Goal: Task Accomplishment & Management: Manage account settings

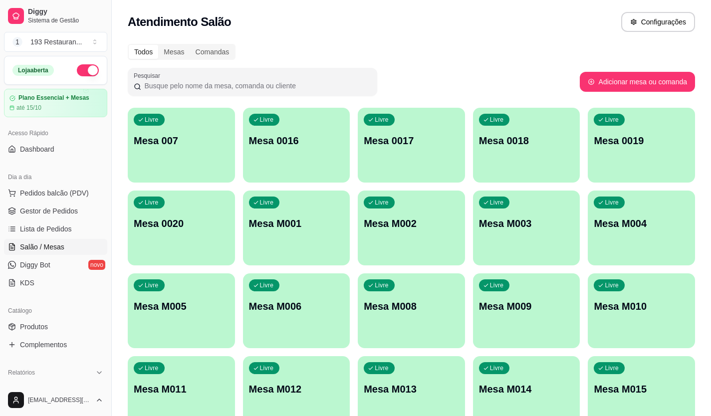
click at [191, 140] on p "Mesa 007" at bounding box center [181, 141] width 95 height 14
click at [191, 140] on body "Diggy Sistema de Gestão 1 193 Restauran ... Loja aberta Plano Essencial + Mesas…" at bounding box center [355, 208] width 711 height 416
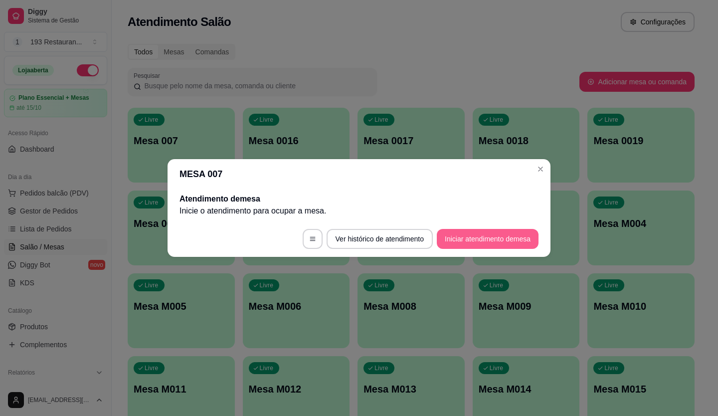
click at [484, 242] on button "Iniciar atendimento de mesa" at bounding box center [488, 239] width 102 height 20
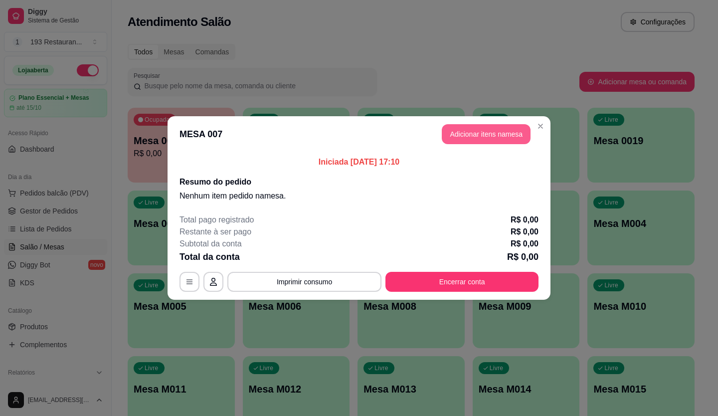
click at [481, 140] on button "Adicionar itens na mesa" at bounding box center [486, 134] width 89 height 20
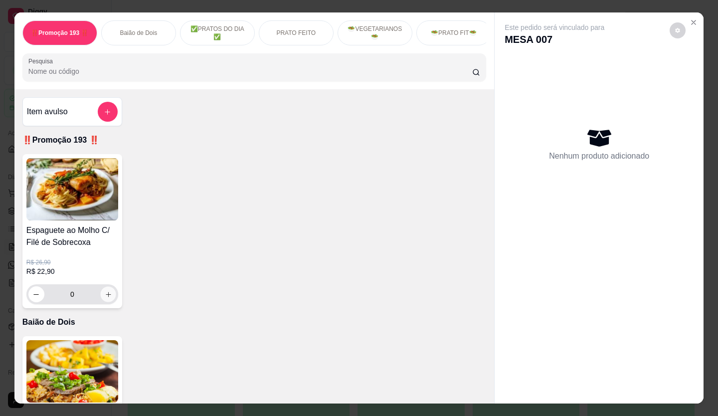
click at [104, 302] on button "increase-product-quantity" at bounding box center [107, 294] width 15 height 15
click at [105, 298] on icon "increase-product-quantity" at bounding box center [108, 294] width 7 height 7
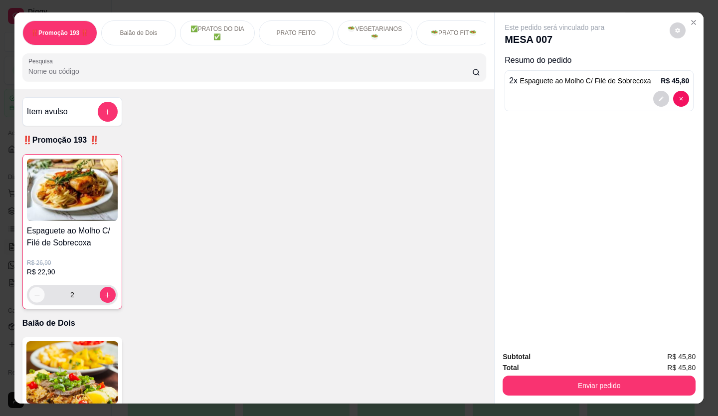
click at [29, 301] on button "decrease-product-quantity" at bounding box center [36, 294] width 15 height 15
type input "1"
click at [659, 96] on icon "decrease-product-quantity" at bounding box center [662, 99] width 6 height 6
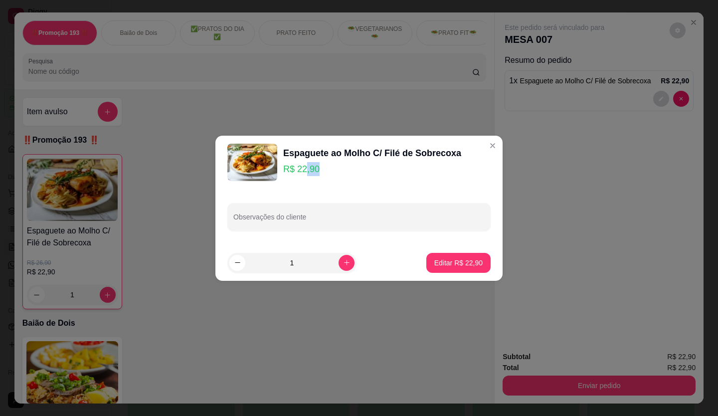
drag, startPoint x: 337, startPoint y: 171, endPoint x: 309, endPoint y: 168, distance: 28.1
click at [306, 165] on p "R$ 22,90" at bounding box center [372, 169] width 178 height 14
click at [345, 174] on p "R$ 22,90" at bounding box center [372, 169] width 178 height 14
drag, startPoint x: 292, startPoint y: 264, endPoint x: 273, endPoint y: 259, distance: 19.6
click at [273, 259] on input "1" at bounding box center [291, 263] width 93 height 20
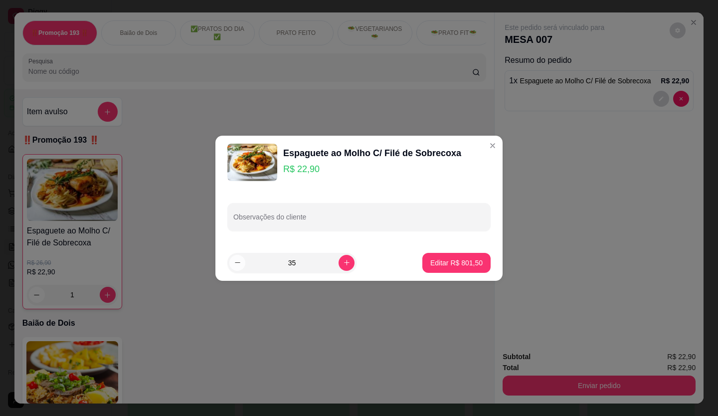
click at [236, 263] on icon "decrease-product-quantity" at bounding box center [237, 262] width 5 height 0
type input "34"
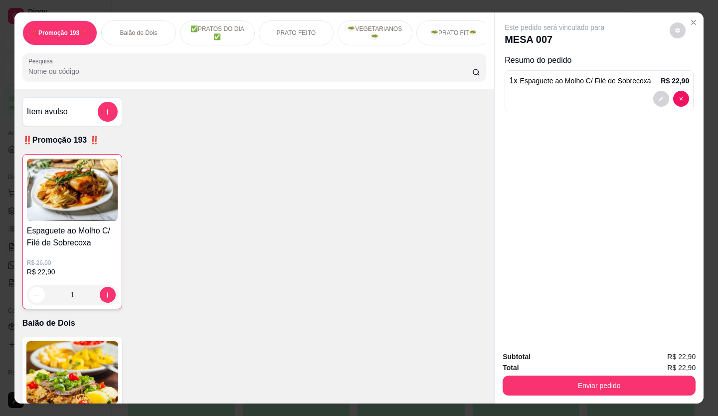
drag, startPoint x: 69, startPoint y: 299, endPoint x: 58, endPoint y: 296, distance: 11.4
click at [58, 296] on input "1" at bounding box center [72, 295] width 55 height 20
type input "35"
click at [596, 176] on div "Este pedido será vinculado para MESA 007 Resumo do pedido 35 x Espaguete ao Mol…" at bounding box center [599, 177] width 209 height 331
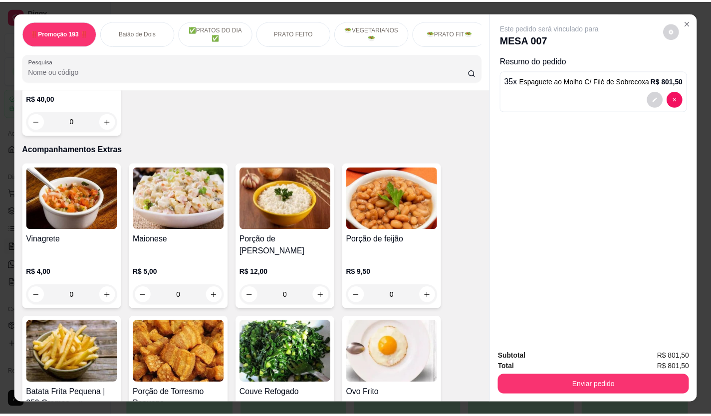
scroll to position [2495, 0]
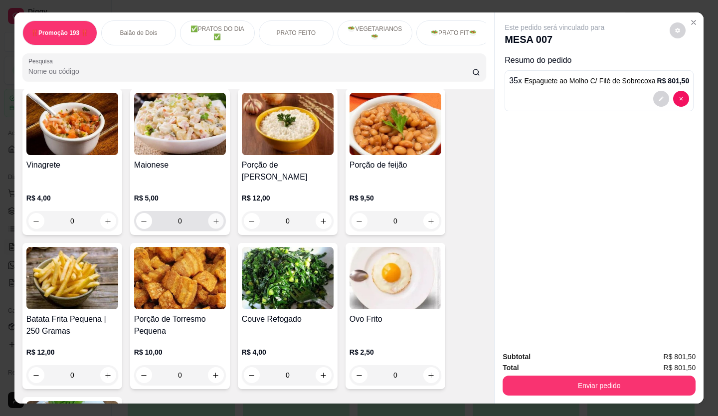
click at [214, 219] on icon "increase-product-quantity" at bounding box center [216, 221] width 5 height 5
type input "1"
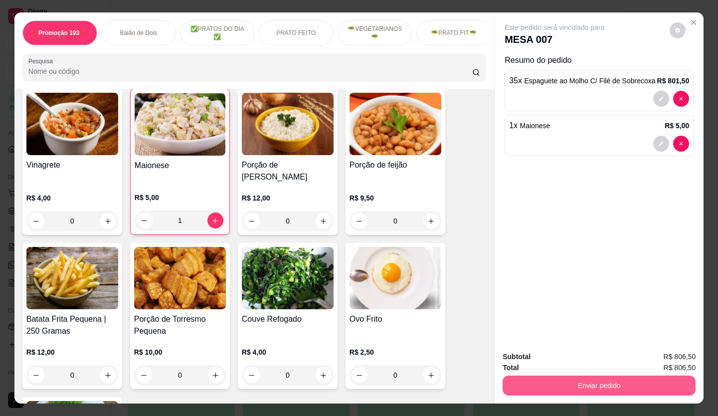
click at [578, 383] on button "Enviar pedido" at bounding box center [599, 386] width 193 height 20
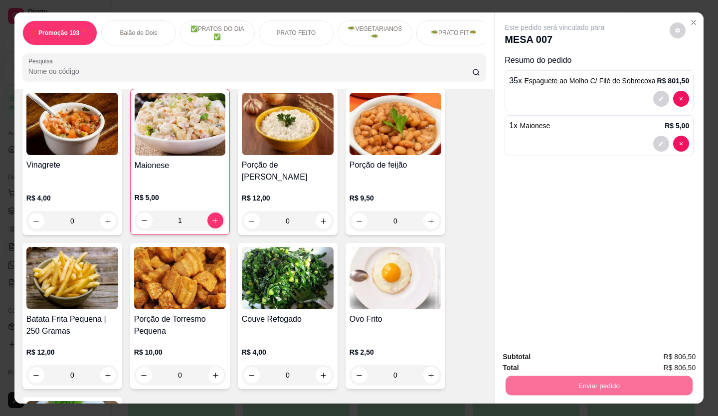
click at [674, 361] on button "Enviar pedido" at bounding box center [670, 357] width 55 height 18
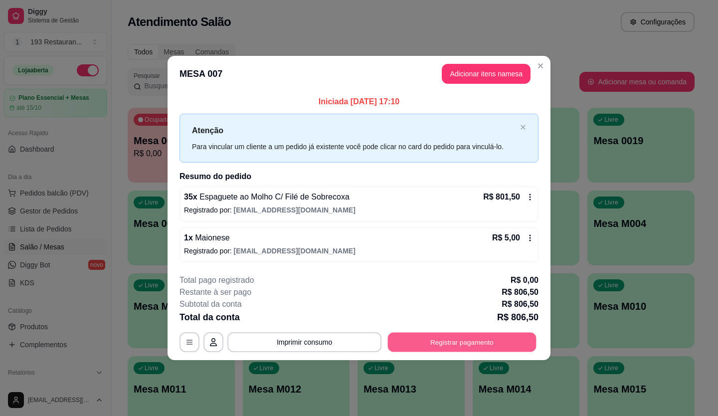
click at [445, 338] on button "Registrar pagamento" at bounding box center [462, 341] width 149 height 19
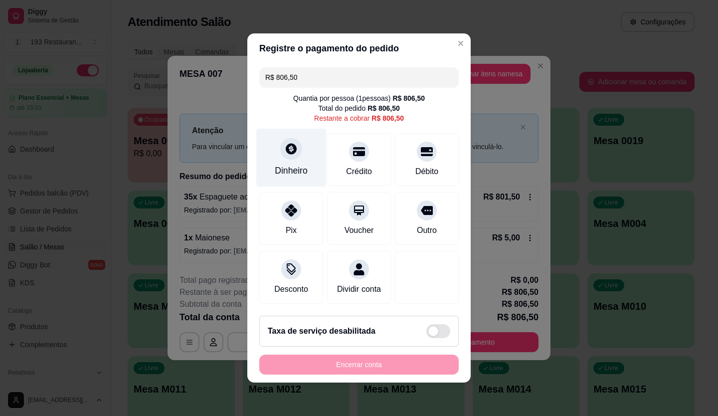
click at [285, 149] on icon at bounding box center [291, 148] width 13 height 13
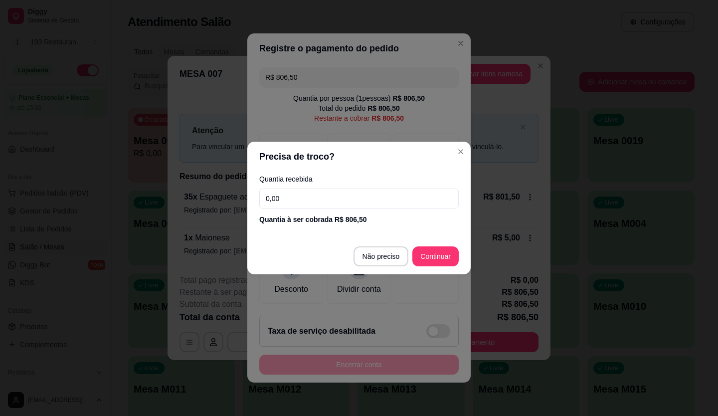
drag, startPoint x: 296, startPoint y: 195, endPoint x: 218, endPoint y: 210, distance: 79.7
click at [218, 210] on div "Precisa de troco? Quantia recebida 0,00 Quantia à ser cobrada R$ 806,50 Não pre…" at bounding box center [359, 208] width 718 height 416
type input "200,00"
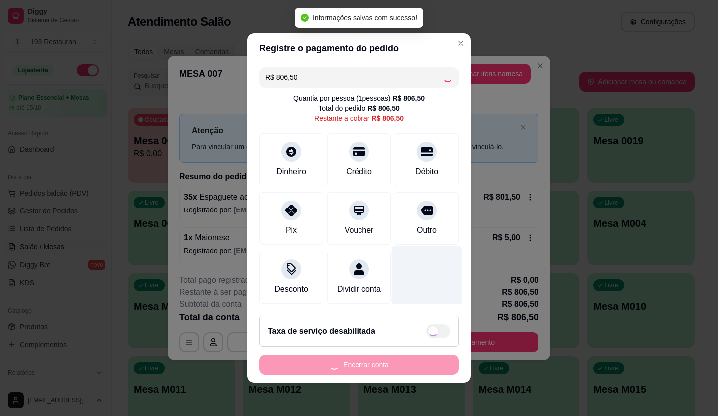
type input "R$ 0,00"
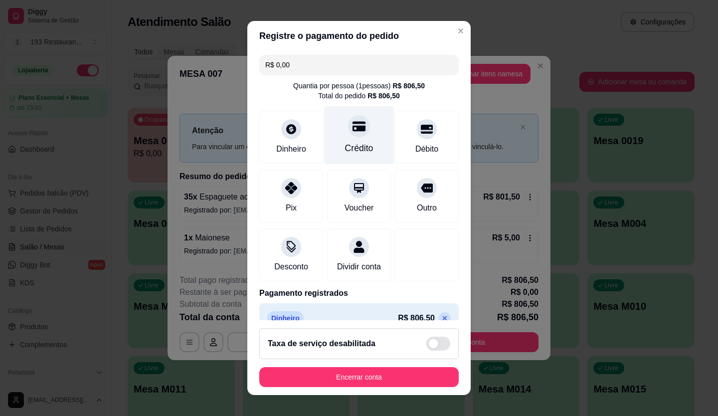
click at [350, 140] on div "Crédito" at bounding box center [359, 135] width 70 height 58
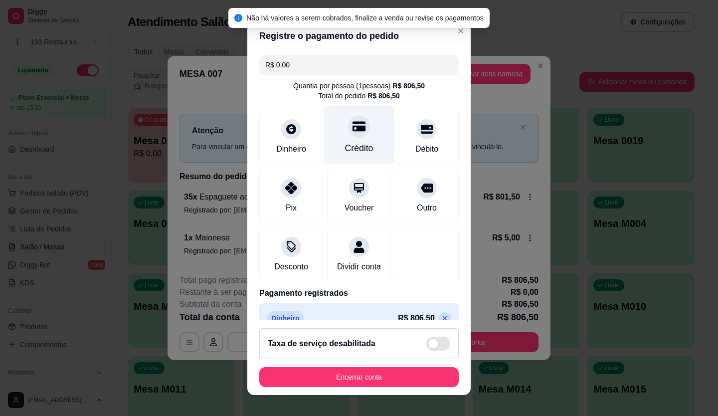
click at [348, 138] on div "Crédito" at bounding box center [359, 135] width 70 height 58
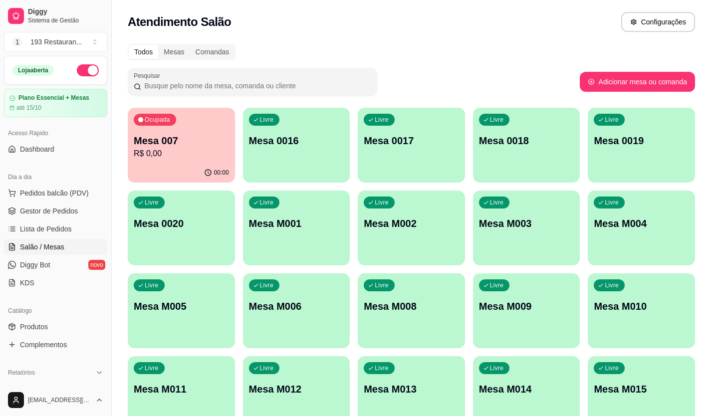
click at [191, 145] on p "Mesa 007" at bounding box center [181, 141] width 95 height 14
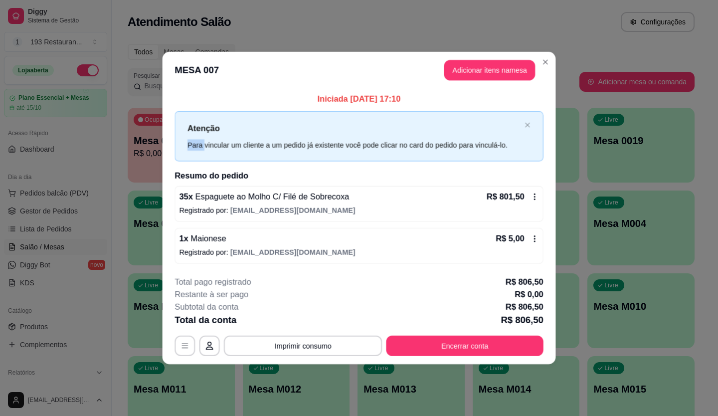
click at [191, 145] on div "Para vincular um cliente a um pedido já existente você pode clicar no card do p…" at bounding box center [354, 144] width 333 height 11
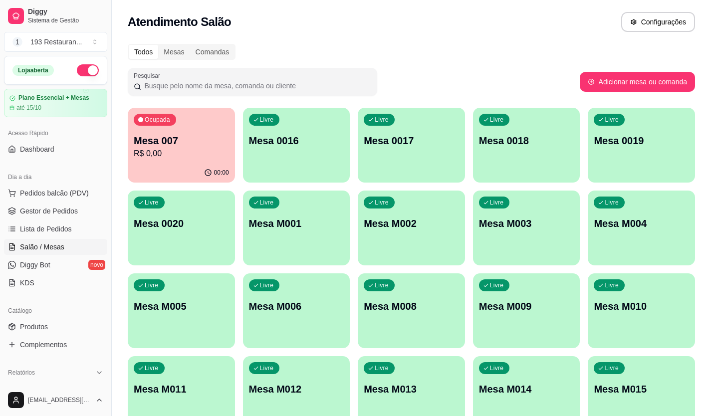
click at [200, 163] on button "Ocupada Mesa 007 R$ 0,00 00:00" at bounding box center [181, 145] width 107 height 75
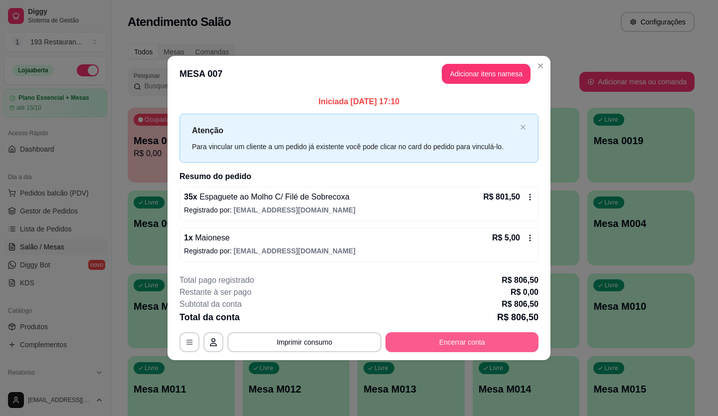
click at [450, 340] on button "Encerrar conta" at bounding box center [462, 342] width 153 height 20
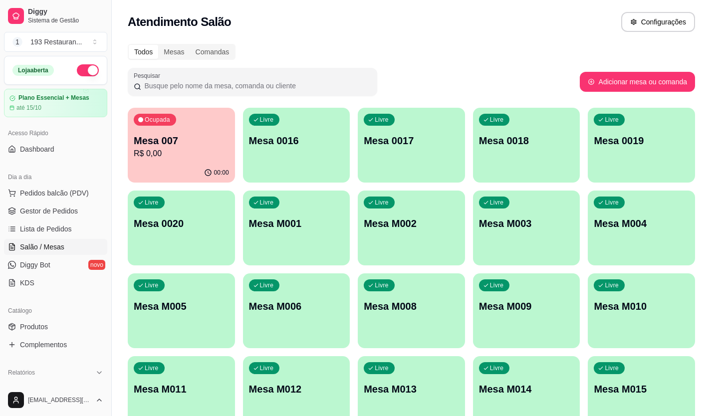
drag, startPoint x: 204, startPoint y: 141, endPoint x: 472, endPoint y: 35, distance: 288.2
click at [198, 130] on div "Ocupada Mesa 007 R$ 0,00" at bounding box center [181, 136] width 104 height 54
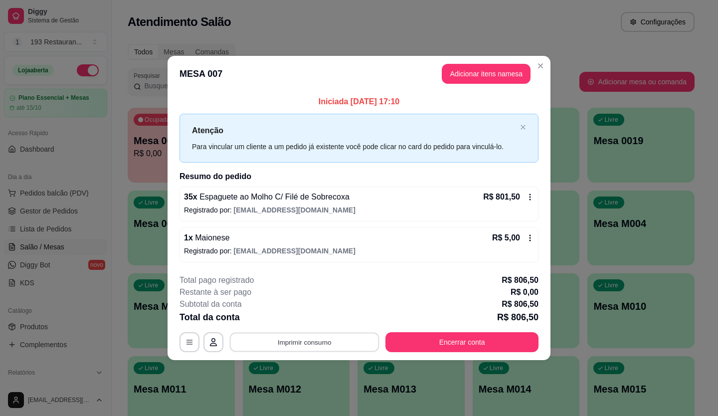
click at [298, 344] on button "Imprimir consumo" at bounding box center [305, 341] width 150 height 19
click at [305, 320] on button "CAIXA" at bounding box center [307, 319] width 72 height 16
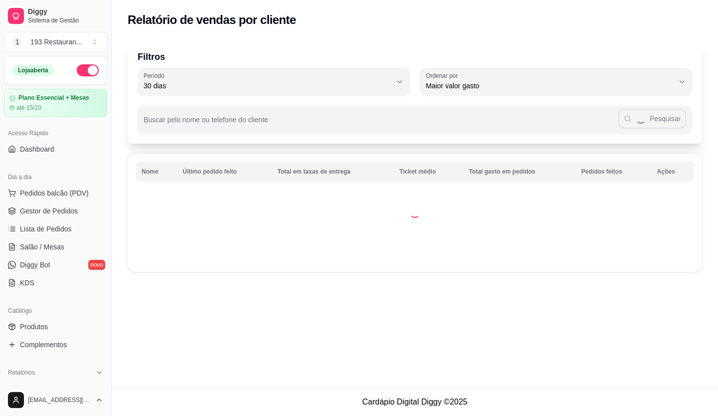
select select "30"
select select "HIGHEST_TOTAL_SPENT_WITH_ORDERS"
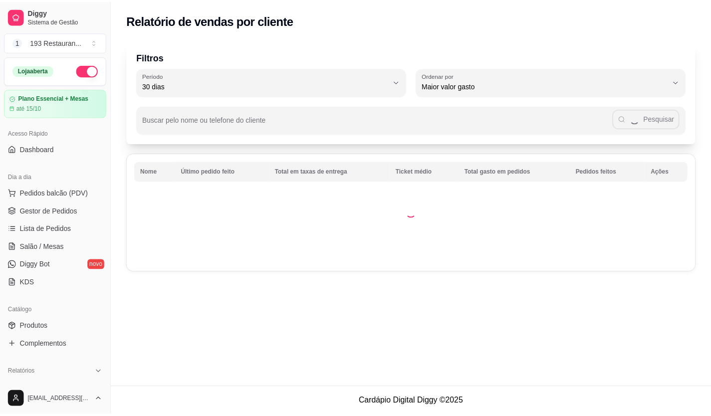
scroll to position [50, 0]
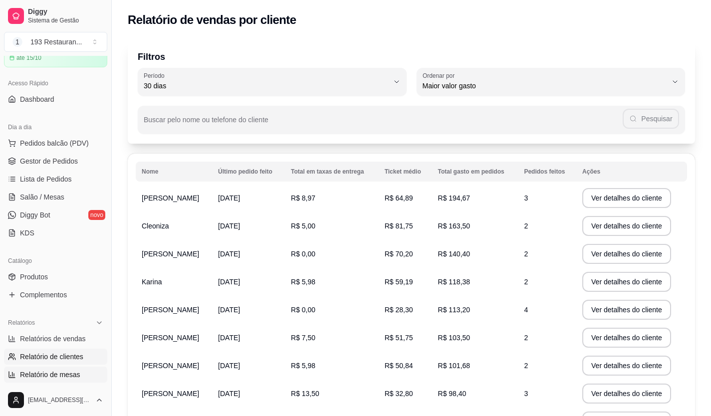
click at [51, 379] on span "Relatório de mesas" at bounding box center [50, 375] width 60 height 10
select select "TOTAL_OF_ORDERS"
select select "7"
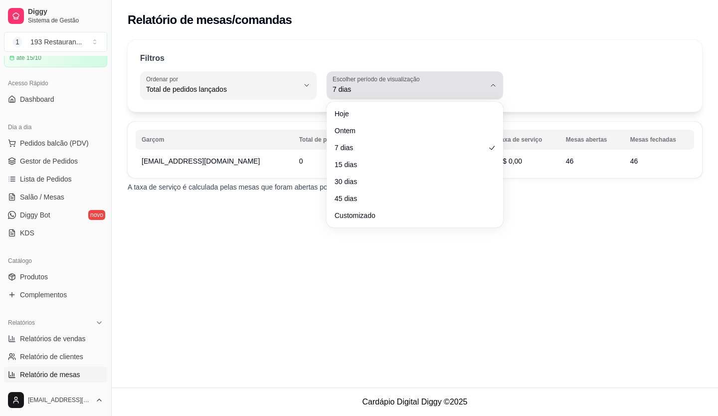
click at [494, 82] on icon "button" at bounding box center [493, 85] width 8 height 8
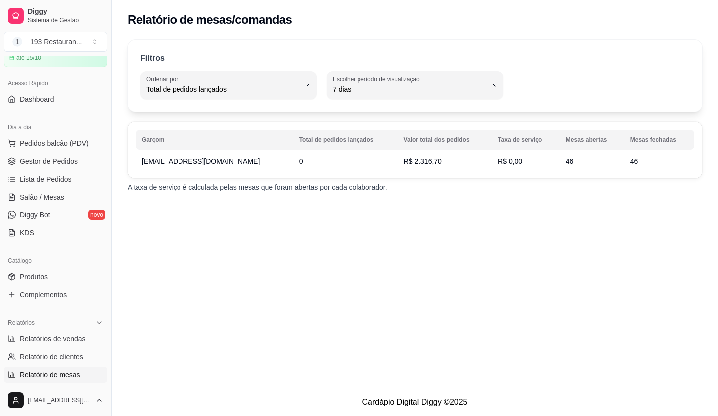
click at [363, 112] on span "Hoje" at bounding box center [410, 112] width 145 height 9
type input "0"
select select "0"
click at [43, 197] on span "Salão / Mesas" at bounding box center [42, 197] width 44 height 10
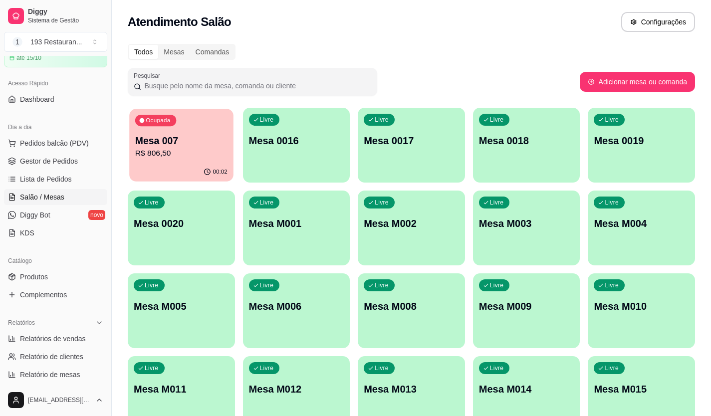
click at [183, 151] on p "R$ 806,50" at bounding box center [181, 153] width 92 height 11
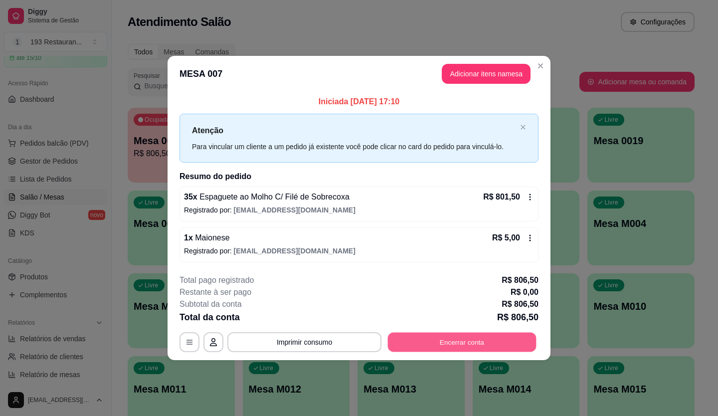
click at [465, 338] on button "Encerrar conta" at bounding box center [462, 341] width 149 height 19
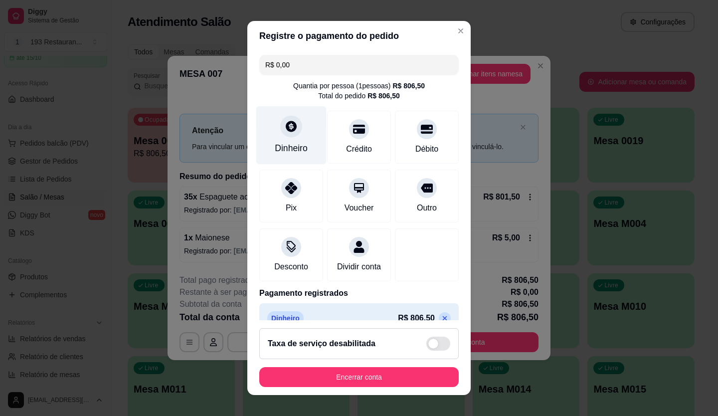
click at [284, 139] on div "Dinheiro" at bounding box center [291, 135] width 70 height 58
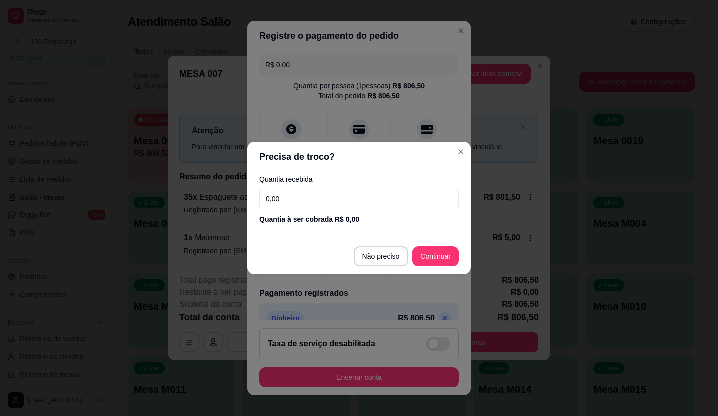
drag, startPoint x: 299, startPoint y: 203, endPoint x: 218, endPoint y: 203, distance: 81.8
click at [217, 203] on div "Precisa de troco? Quantia recebida 0,00 Quantia à ser cobrada R$ 0,00 Não preci…" at bounding box center [359, 208] width 718 height 416
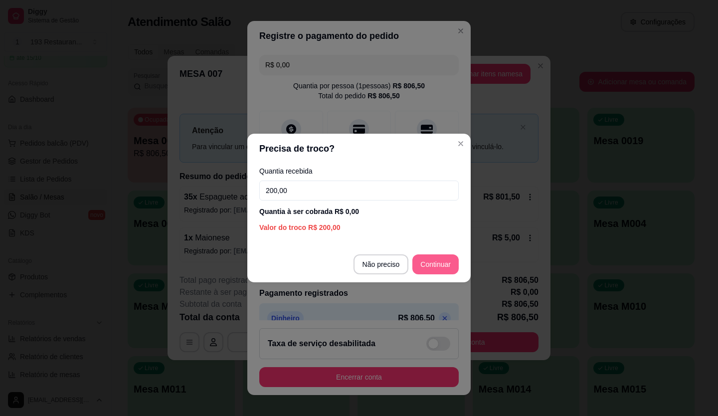
type input "200,00"
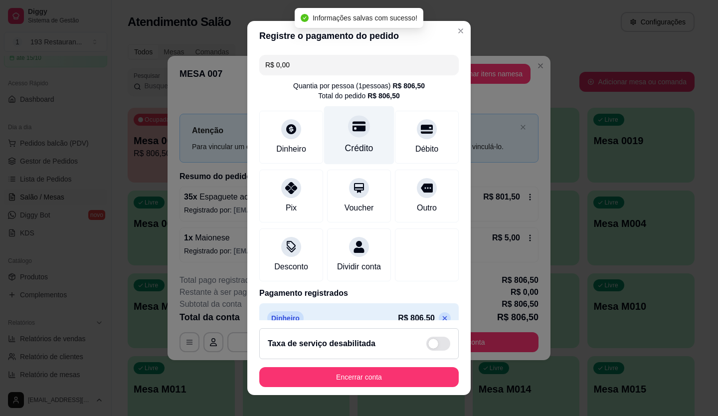
click at [345, 146] on div "Crédito" at bounding box center [359, 148] width 28 height 13
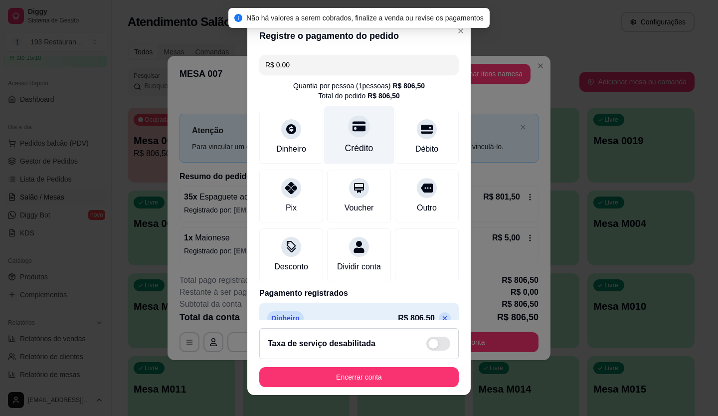
click at [350, 135] on div at bounding box center [359, 126] width 22 height 22
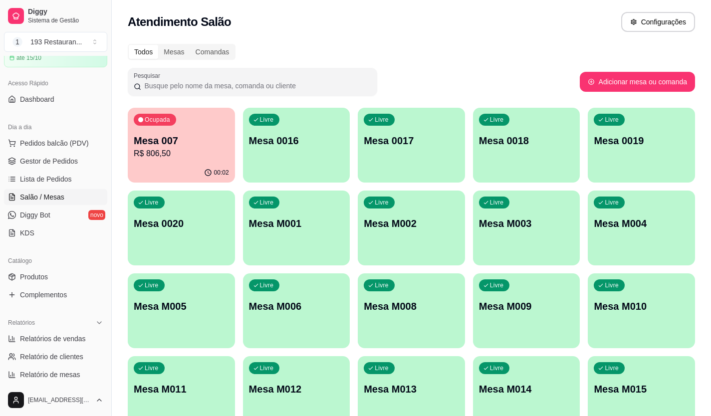
click at [173, 153] on p "R$ 806,50" at bounding box center [181, 154] width 95 height 12
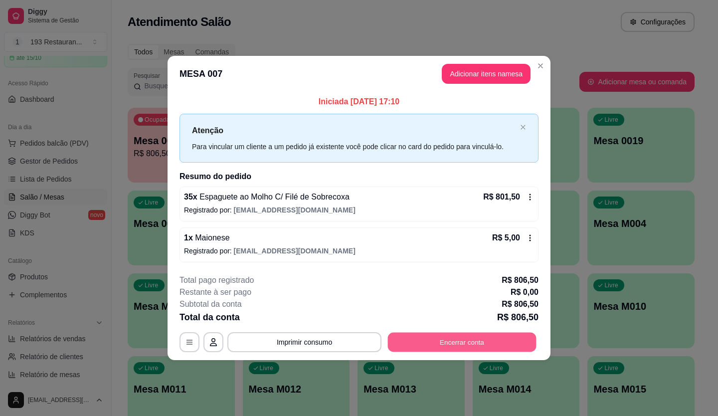
click at [451, 343] on button "Encerrar conta" at bounding box center [462, 341] width 149 height 19
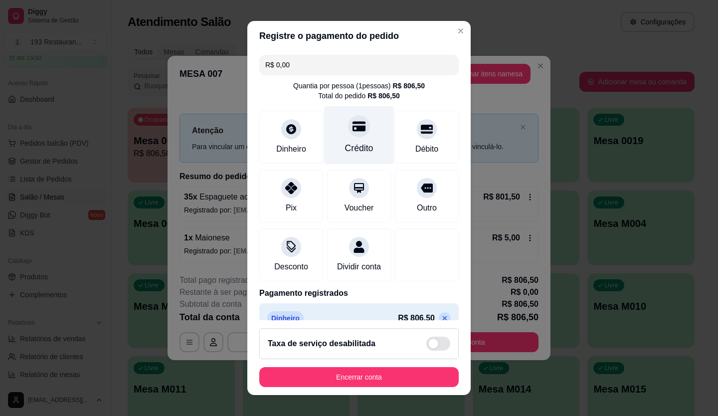
click at [345, 148] on div "Crédito" at bounding box center [359, 148] width 28 height 13
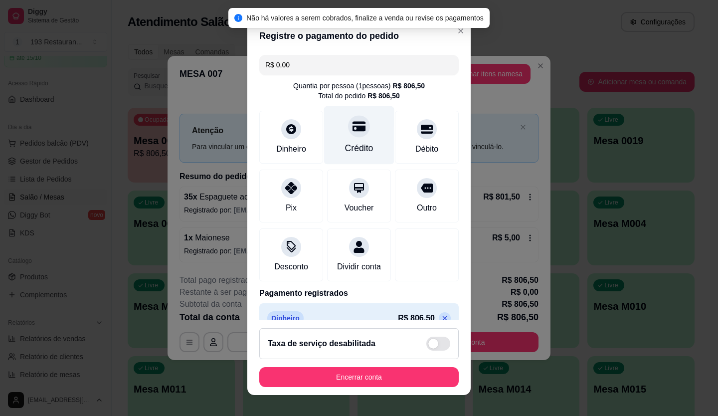
click at [345, 148] on div "Crédito" at bounding box center [359, 148] width 28 height 13
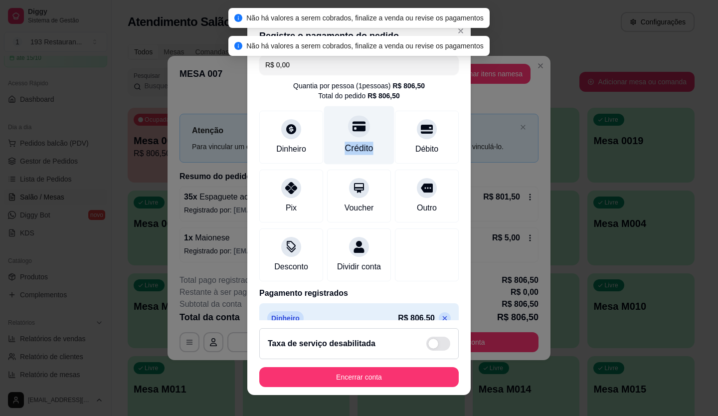
click at [345, 148] on div "Crédito" at bounding box center [359, 148] width 28 height 13
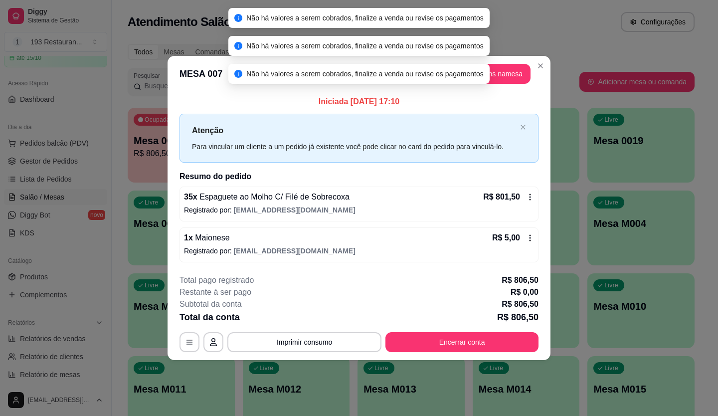
click at [481, 16] on span "Não há valores a serem cobrados, finalize a venda ou revise os pagamentos" at bounding box center [365, 18] width 238 height 8
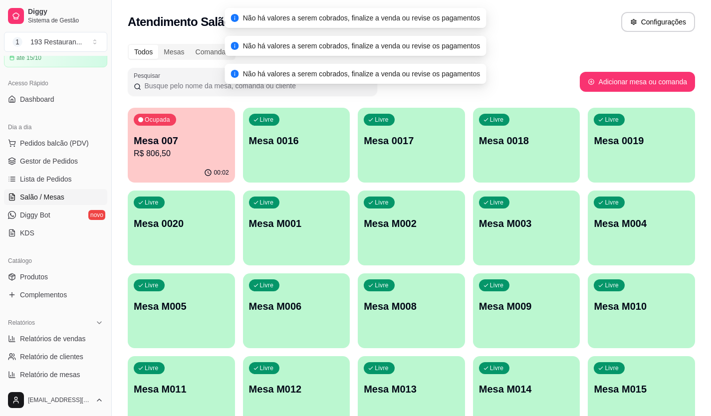
click at [196, 136] on p "Mesa 007" at bounding box center [181, 141] width 95 height 14
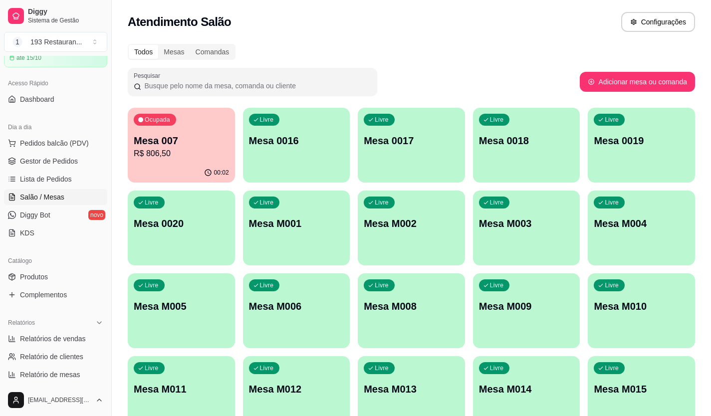
click at [192, 132] on div "Ocupada Mesa 007 R$ 806,50" at bounding box center [181, 135] width 107 height 55
drag, startPoint x: 189, startPoint y: 130, endPoint x: 170, endPoint y: 139, distance: 21.6
click at [150, 141] on p "Mesa 007" at bounding box center [181, 141] width 95 height 14
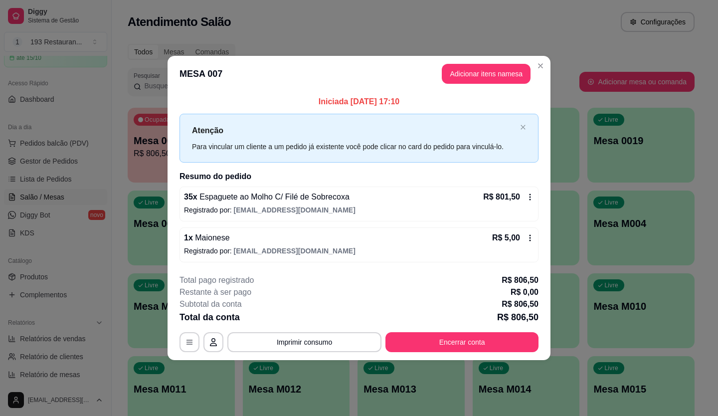
click at [530, 197] on icon at bounding box center [530, 197] width 1 height 6
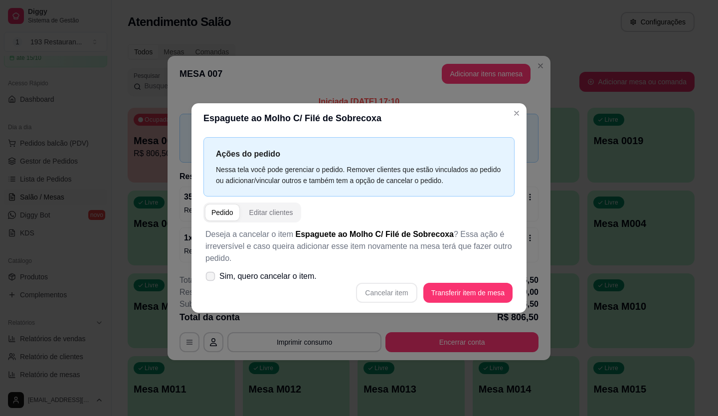
click at [252, 280] on span "Sim, quero cancelar o item." at bounding box center [268, 276] width 97 height 12
click at [212, 280] on input "Sim, quero cancelar o item." at bounding box center [208, 281] width 6 height 6
checkbox input "true"
click at [391, 292] on button "Cancelar item" at bounding box center [386, 293] width 61 height 20
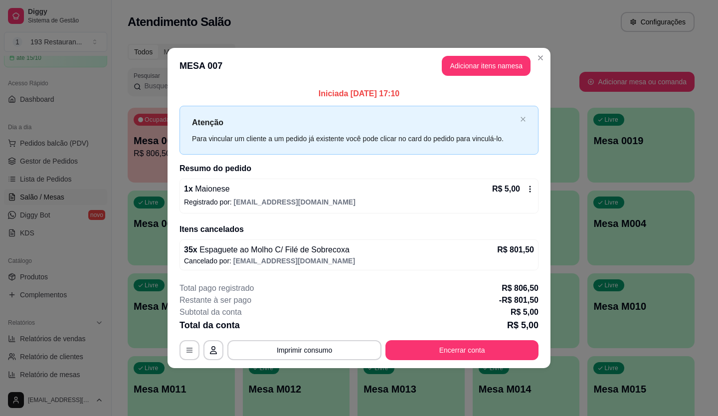
drag, startPoint x: 237, startPoint y: 199, endPoint x: 219, endPoint y: 191, distance: 19.2
click at [219, 191] on span "Maionese" at bounding box center [211, 189] width 37 height 8
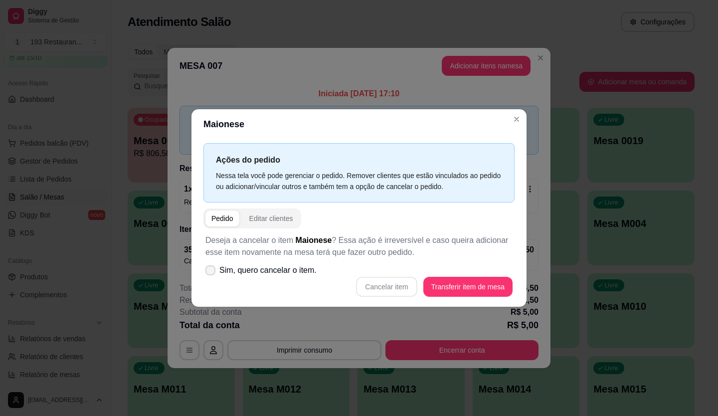
click at [266, 272] on span "Sim, quero cancelar o item." at bounding box center [268, 270] width 97 height 12
click at [212, 272] on input "Sim, quero cancelar o item." at bounding box center [208, 275] width 6 height 6
checkbox input "true"
click at [399, 289] on button "Cancelar item" at bounding box center [386, 287] width 61 height 20
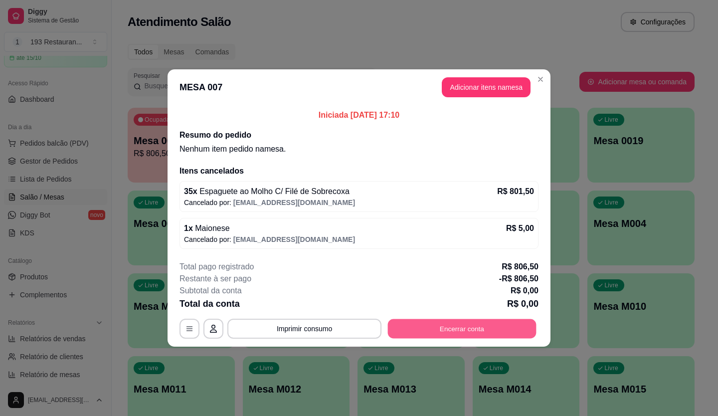
click at [471, 334] on button "Encerrar conta" at bounding box center [462, 328] width 149 height 19
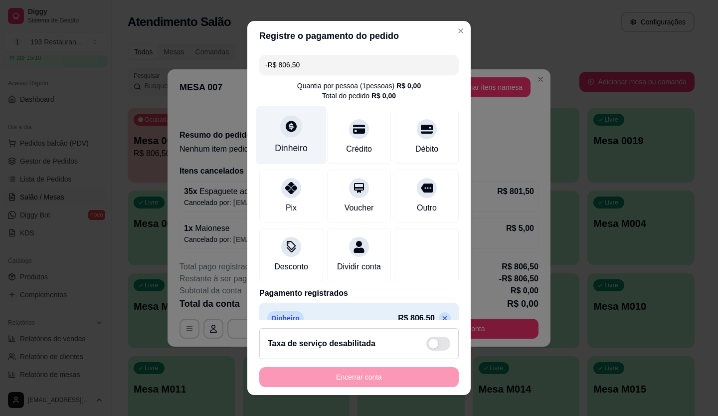
click at [287, 128] on icon at bounding box center [291, 126] width 13 height 13
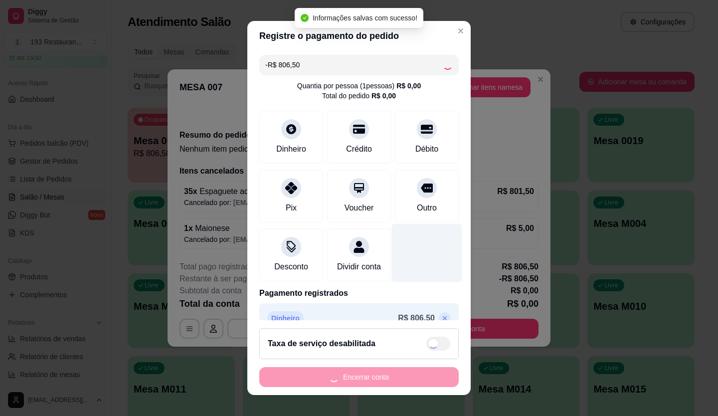
type input "-R$ 1.613,00"
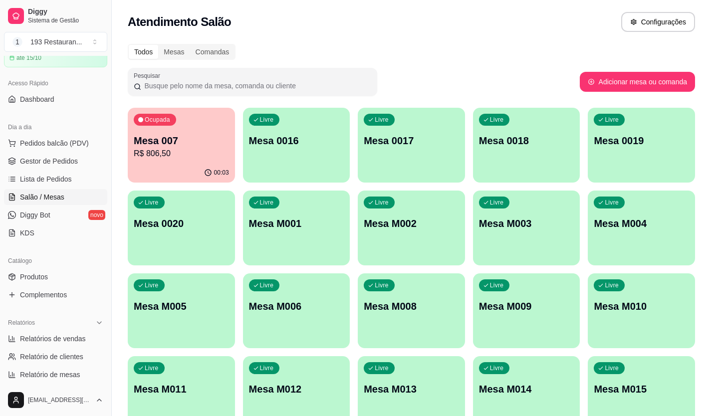
click at [195, 134] on p "Mesa 007" at bounding box center [181, 141] width 95 height 14
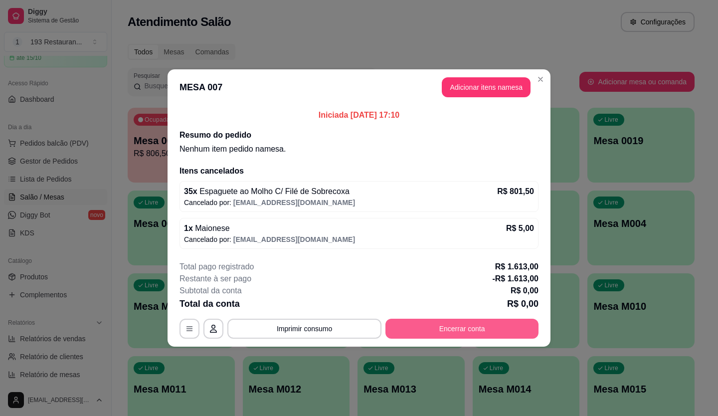
click at [460, 331] on button "Encerrar conta" at bounding box center [462, 329] width 153 height 20
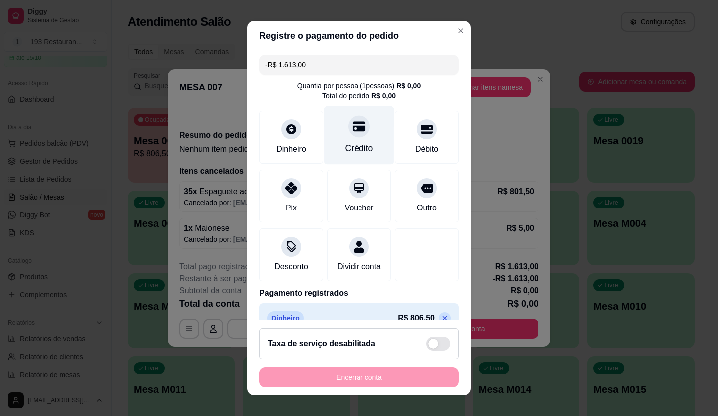
click at [348, 135] on div at bounding box center [359, 126] width 22 height 22
click at [355, 116] on div "Crédito" at bounding box center [359, 135] width 70 height 58
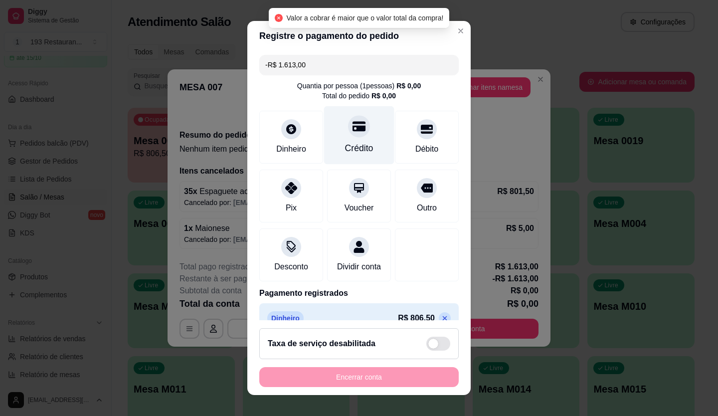
click at [353, 132] on icon at bounding box center [359, 126] width 13 height 13
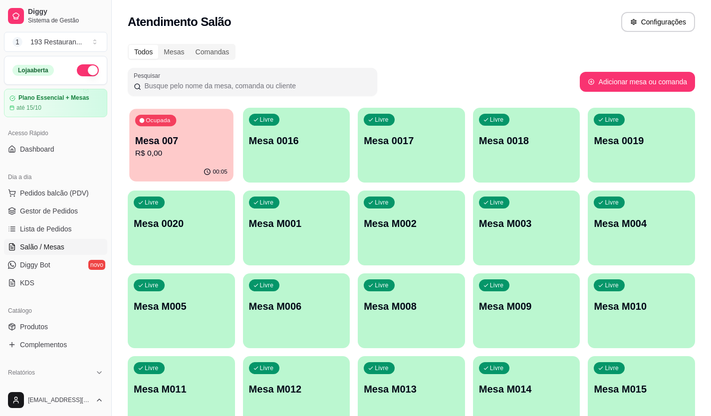
click at [192, 139] on p "Mesa 007" at bounding box center [181, 140] width 92 height 13
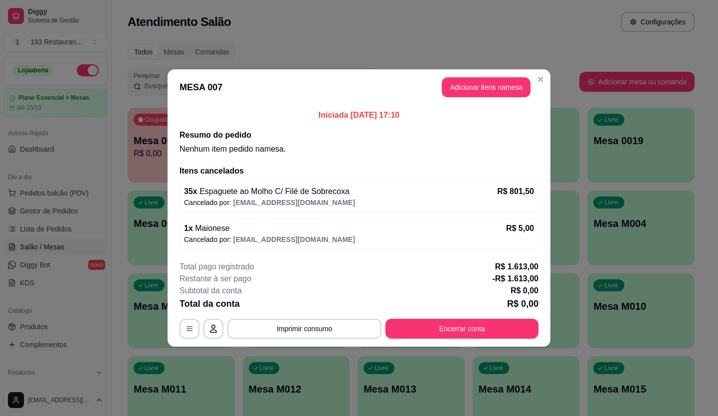
click at [472, 334] on button "Encerrar conta" at bounding box center [462, 329] width 153 height 20
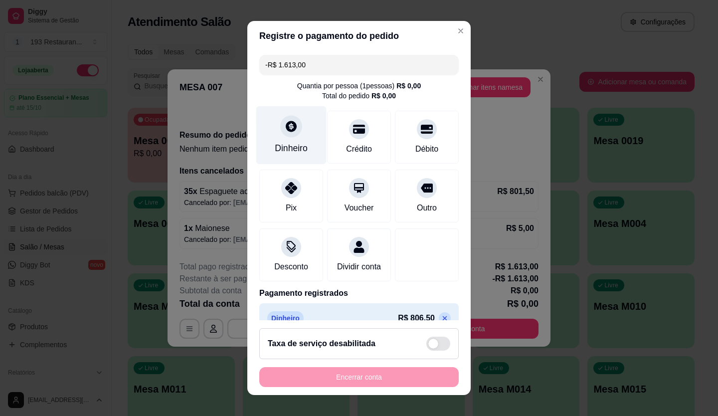
click at [285, 143] on div "Dinheiro" at bounding box center [291, 148] width 33 height 13
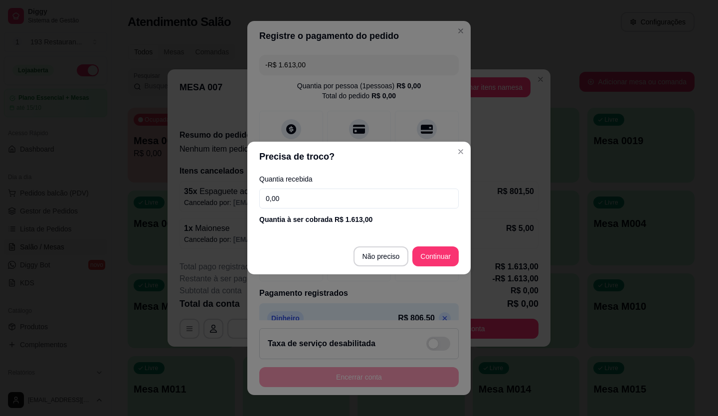
drag, startPoint x: 321, startPoint y: 194, endPoint x: 267, endPoint y: 185, distance: 54.7
click at [267, 185] on div "Quantia recebida 0,00 Quantia à ser cobrada R$ 1.613,00" at bounding box center [359, 200] width 224 height 57
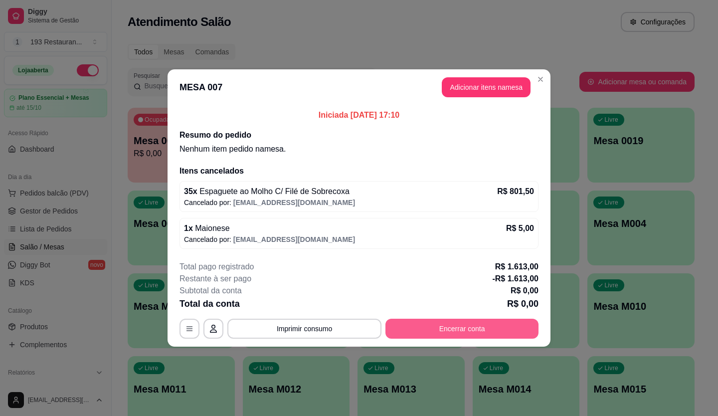
click at [469, 326] on button "Encerrar conta" at bounding box center [462, 329] width 153 height 20
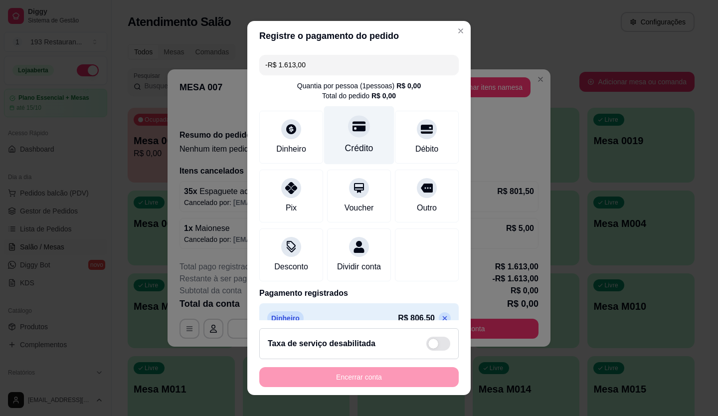
click at [354, 151] on div "Crédito" at bounding box center [359, 148] width 28 height 13
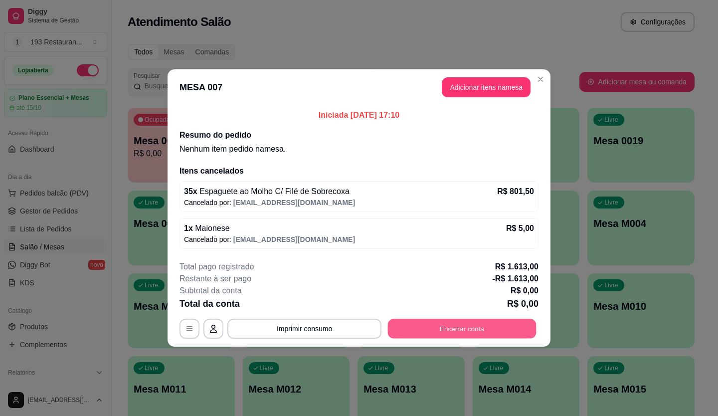
click at [476, 331] on button "Encerrar conta" at bounding box center [462, 328] width 149 height 19
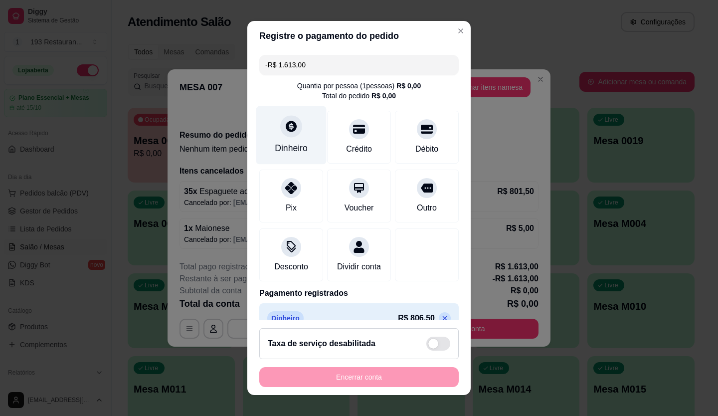
click at [285, 143] on div "Dinheiro" at bounding box center [291, 148] width 33 height 13
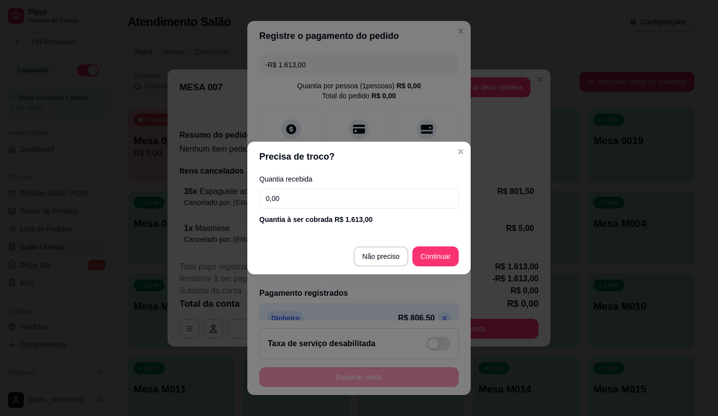
drag, startPoint x: 304, startPoint y: 199, endPoint x: 233, endPoint y: 185, distance: 73.3
click at [233, 185] on div "Precisa de troco? Quantia recebida 0,00 Quantia à ser cobrada R$ 1.613,00 Não p…" at bounding box center [359, 208] width 718 height 416
type input "1.613,00"
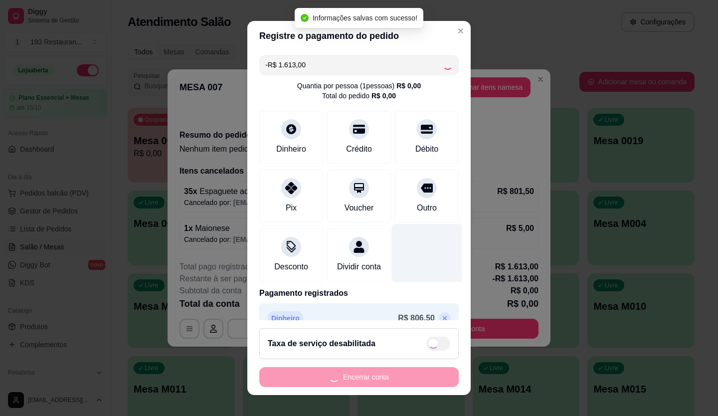
type input "-R$ 3.226,00"
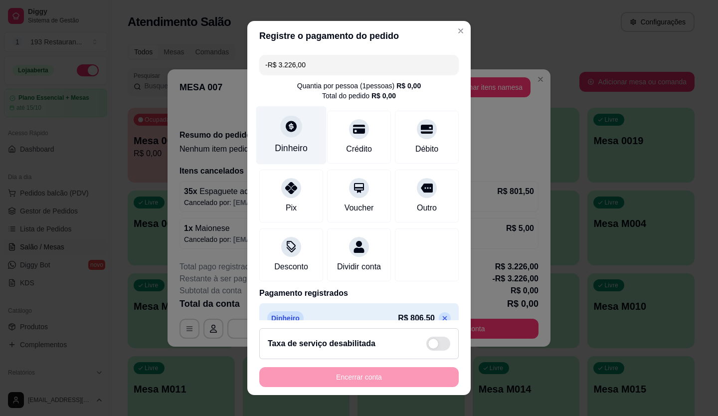
click at [283, 134] on div at bounding box center [291, 126] width 22 height 22
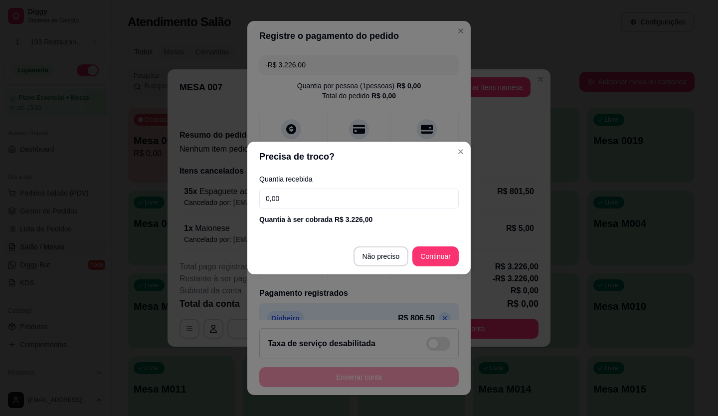
drag, startPoint x: 299, startPoint y: 196, endPoint x: 251, endPoint y: 193, distance: 48.5
click at [251, 193] on div "Quantia recebida 0,00 Quantia à ser cobrada R$ 3.226,00" at bounding box center [359, 200] width 224 height 57
type input "0,00"
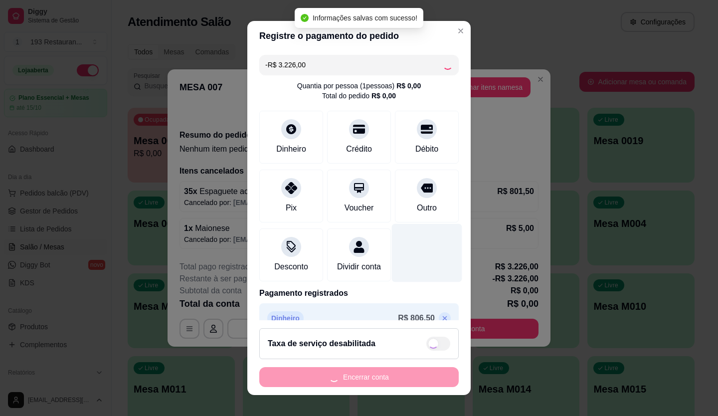
type input "-R$ 6.452,00"
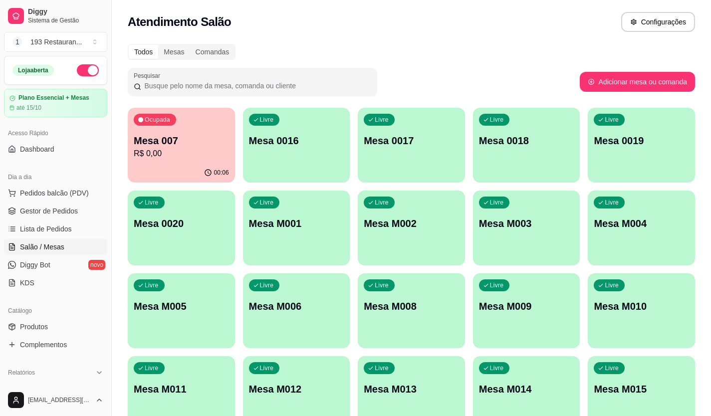
drag, startPoint x: 200, startPoint y: 146, endPoint x: 224, endPoint y: 100, distance: 52.2
click at [224, 100] on div "Todos Mesas Comandas Pesquisar Adicionar mesa ou comanda Ocupada Mesa 007 R$ 0,…" at bounding box center [411, 240] width 599 height 405
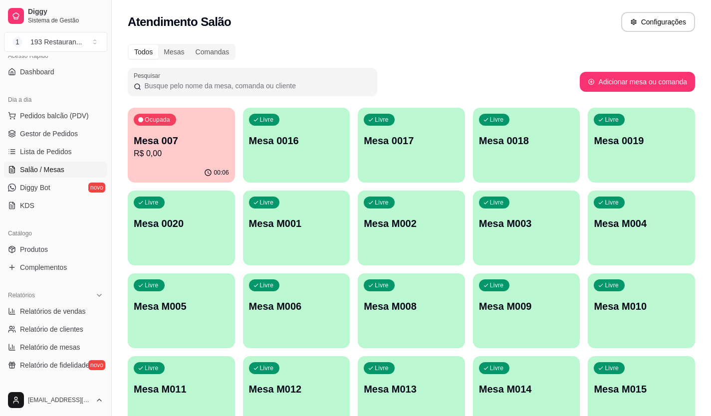
scroll to position [100, 0]
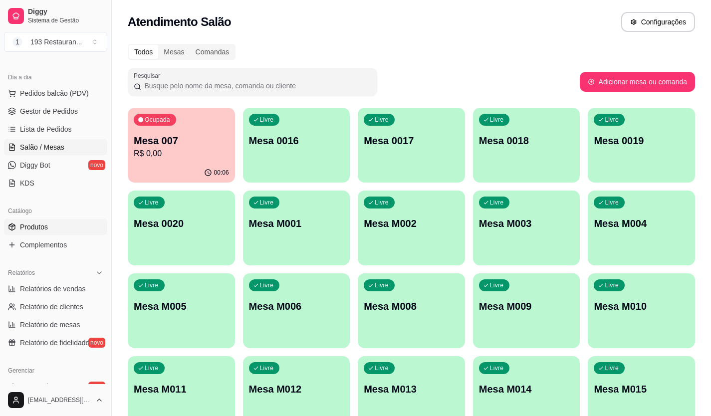
click at [43, 227] on span "Produtos" at bounding box center [34, 227] width 28 height 10
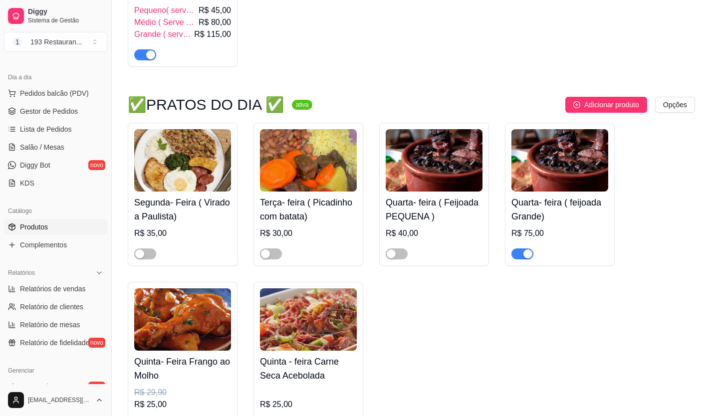
scroll to position [499, 0]
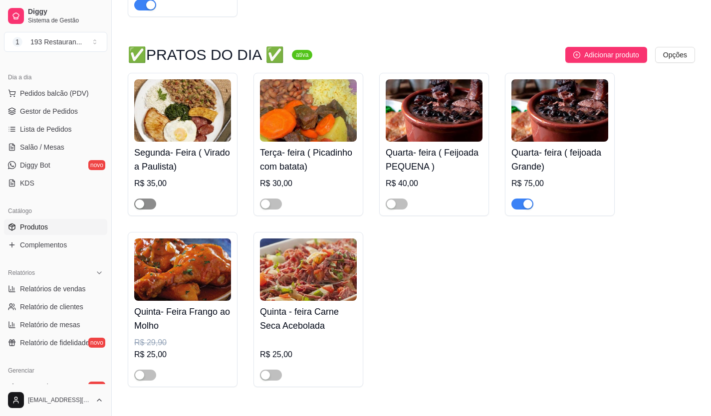
click at [142, 206] on div "button" at bounding box center [139, 204] width 9 height 9
click at [524, 204] on div "button" at bounding box center [527, 204] width 9 height 9
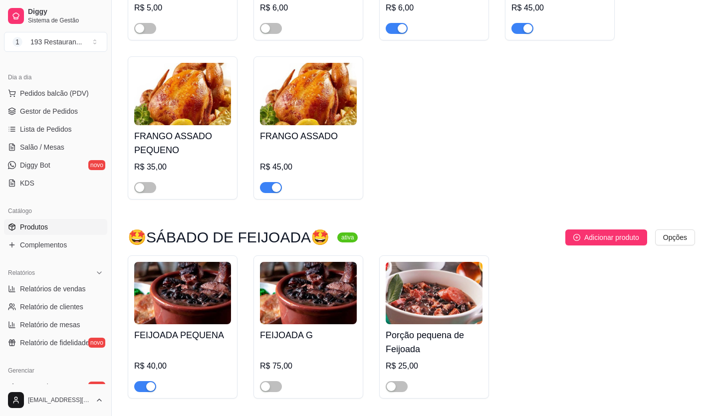
scroll to position [2744, 0]
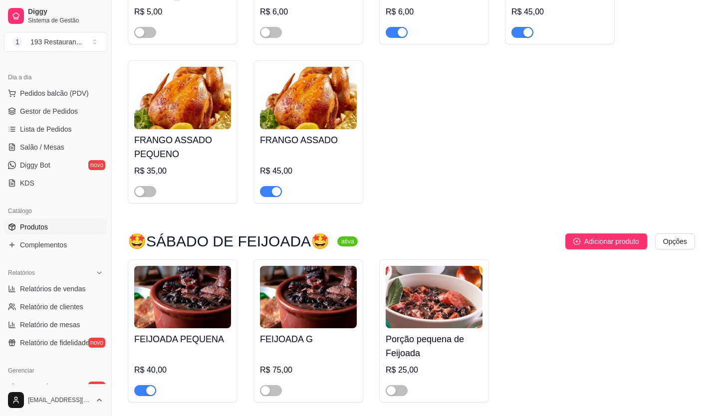
click at [271, 186] on button "button" at bounding box center [271, 191] width 22 height 11
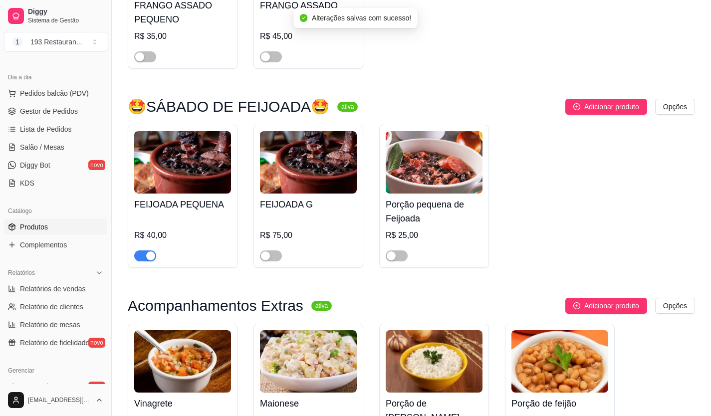
scroll to position [2944, 0]
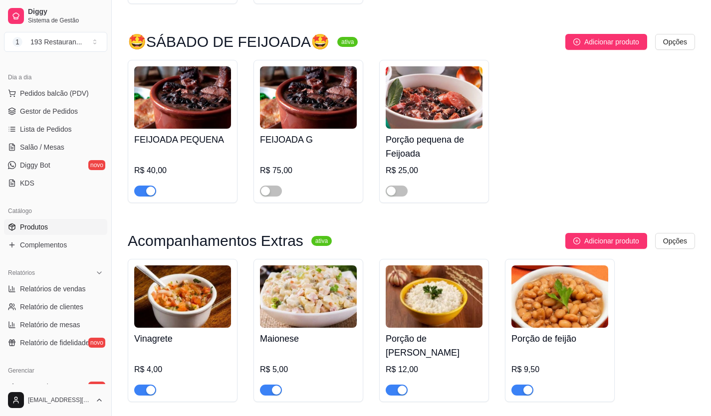
click at [147, 187] on div "button" at bounding box center [150, 191] width 9 height 9
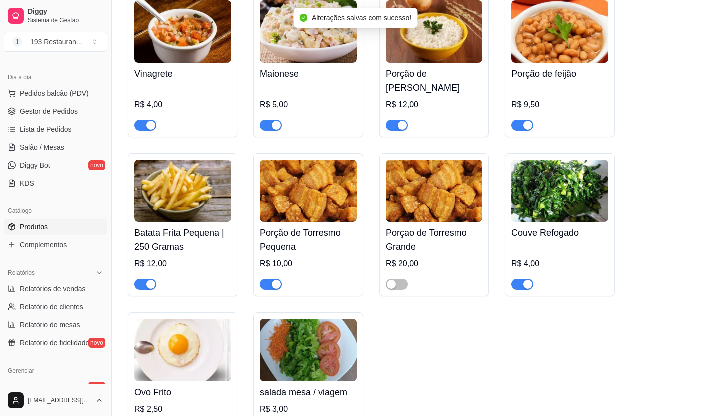
scroll to position [3243, 0]
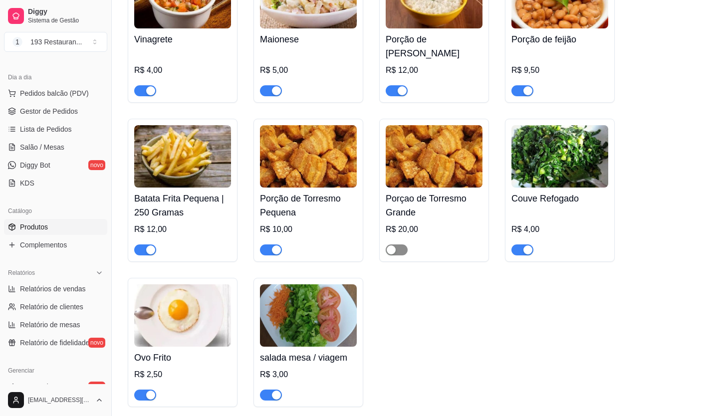
click at [405, 244] on span "button" at bounding box center [397, 249] width 22 height 11
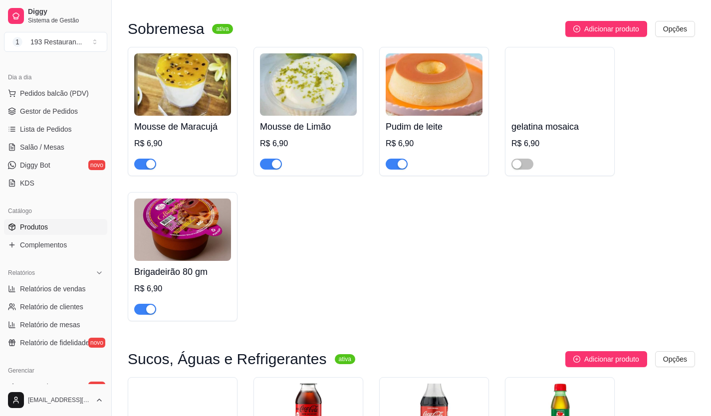
scroll to position [3692, 0]
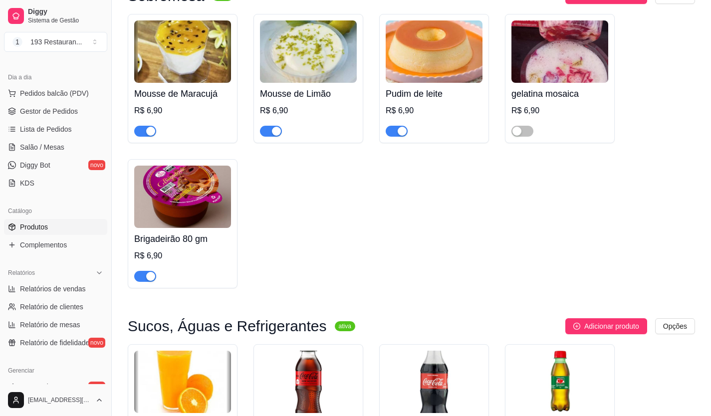
click at [274, 127] on div "button" at bounding box center [276, 131] width 9 height 9
click at [152, 272] on div "button" at bounding box center [150, 276] width 9 height 9
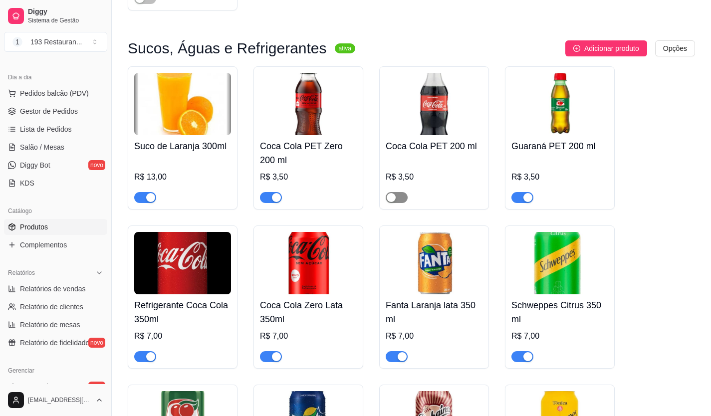
scroll to position [3992, 0]
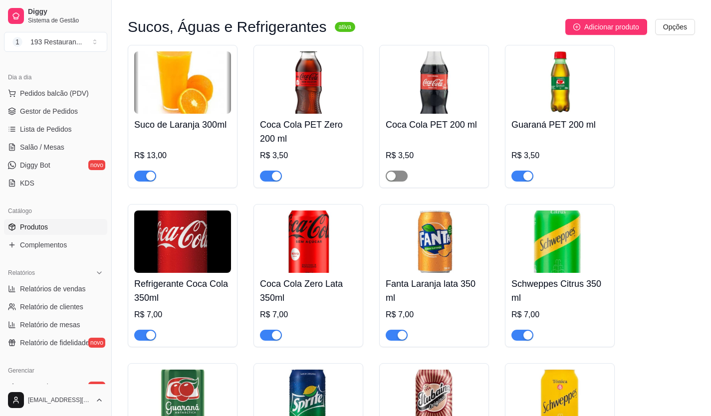
click at [404, 171] on span "button" at bounding box center [397, 176] width 22 height 11
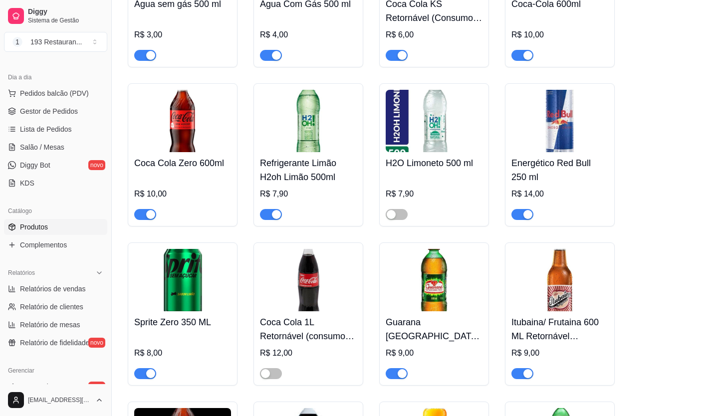
scroll to position [4590, 0]
click at [271, 209] on button "button" at bounding box center [271, 214] width 22 height 11
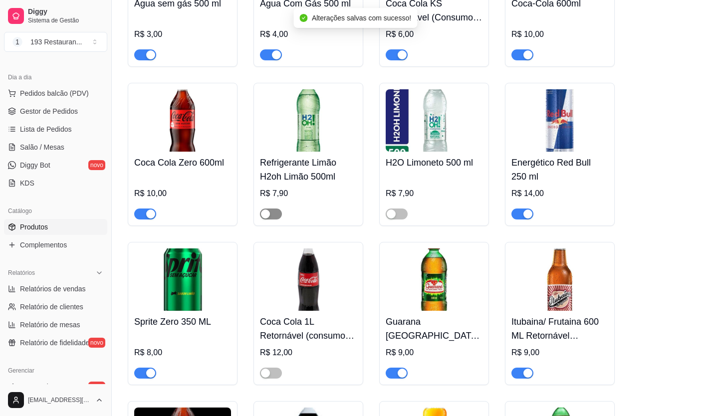
click at [278, 209] on span "button" at bounding box center [271, 214] width 22 height 11
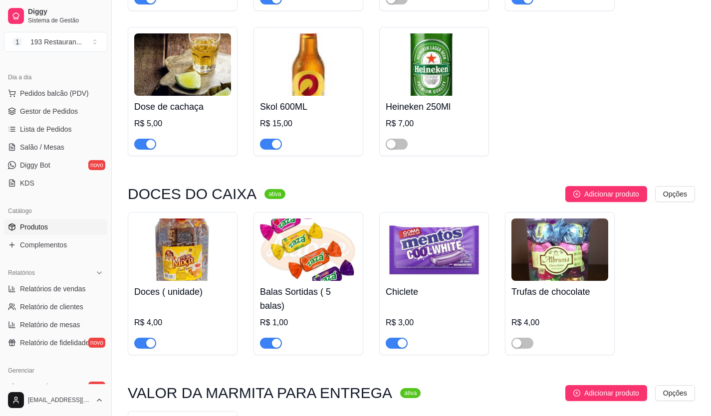
scroll to position [5241, 0]
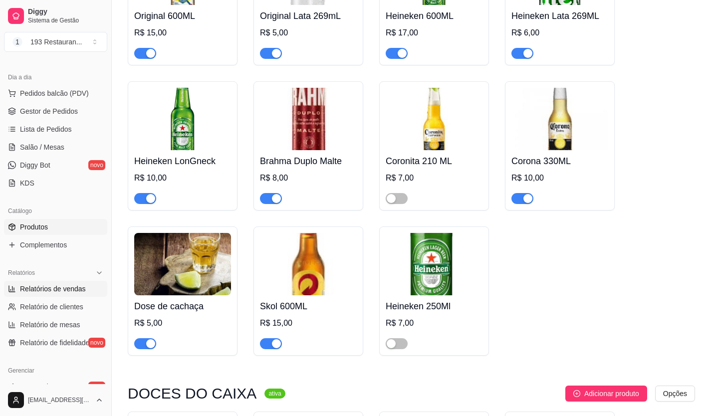
click at [54, 291] on span "Relatórios de vendas" at bounding box center [53, 289] width 66 height 10
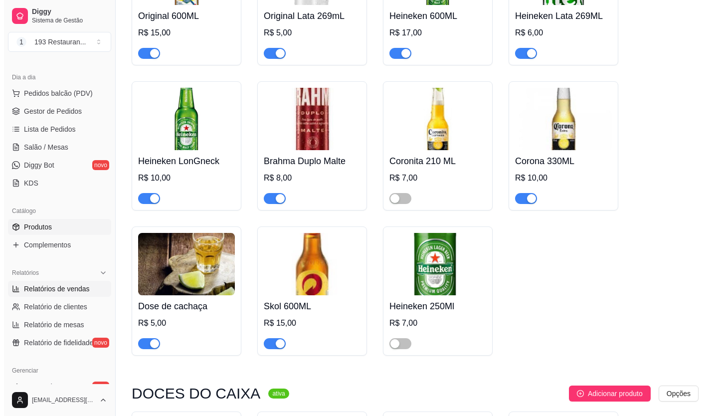
select select "ALL"
select select "0"
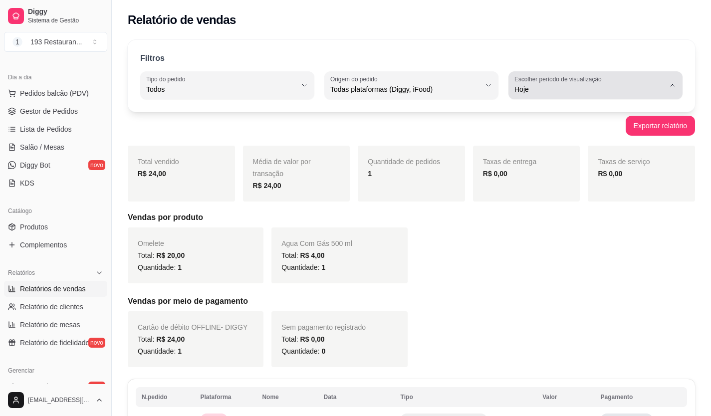
click at [671, 85] on icon "button" at bounding box center [673, 85] width 8 height 8
click at [544, 118] on span "Hoje" at bounding box center [590, 112] width 142 height 9
click at [60, 306] on span "Relatório de clientes" at bounding box center [51, 307] width 63 height 10
select select "30"
select select "HIGHEST_TOTAL_SPENT_WITH_ORDERS"
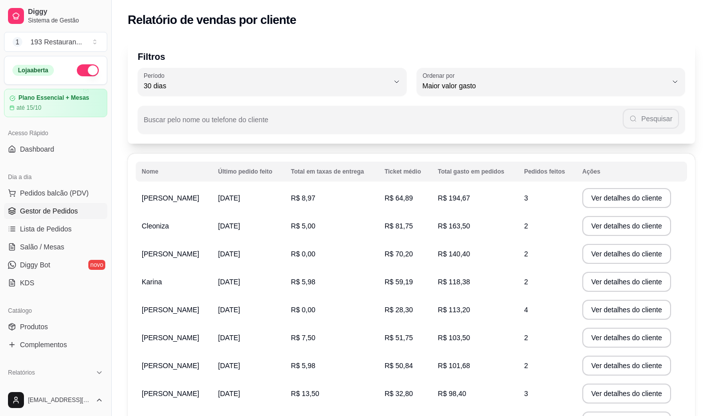
click at [61, 211] on span "Gestor de Pedidos" at bounding box center [49, 211] width 58 height 10
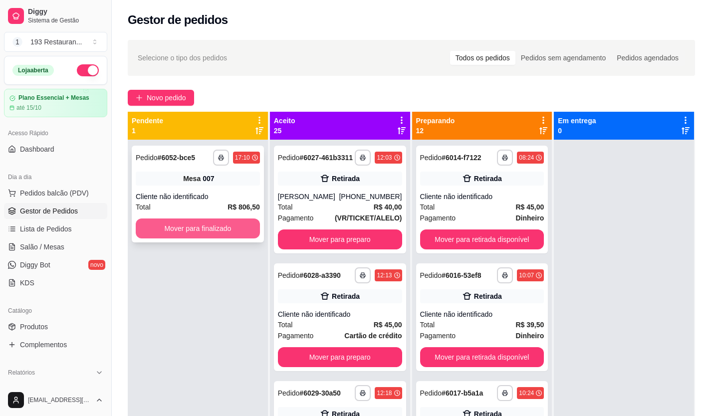
click at [213, 226] on button "Mover para finalizado" at bounding box center [198, 229] width 124 height 20
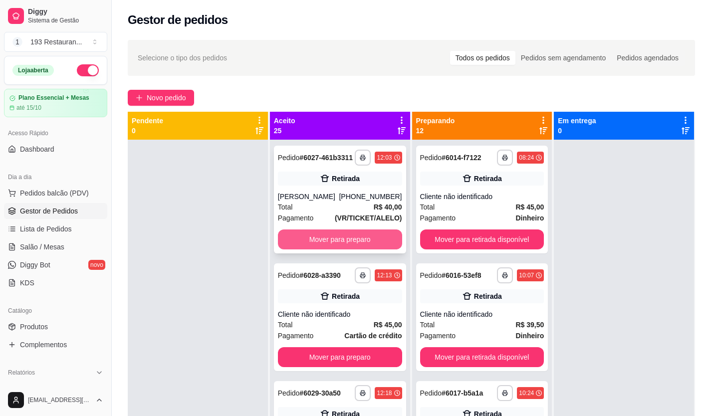
click at [332, 249] on button "Mover para preparo" at bounding box center [340, 240] width 124 height 20
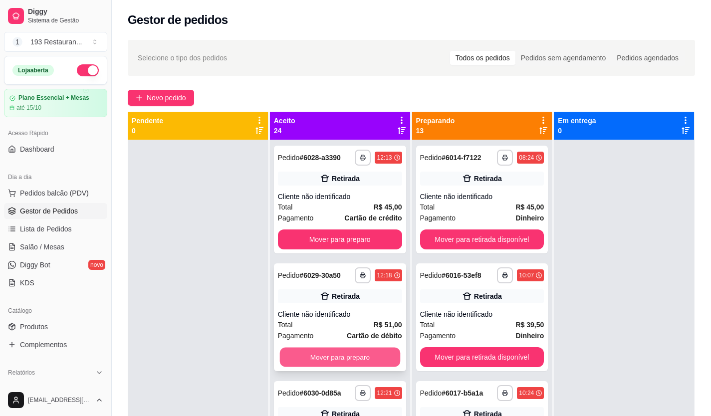
click at [343, 364] on button "Mover para preparo" at bounding box center [339, 357] width 120 height 19
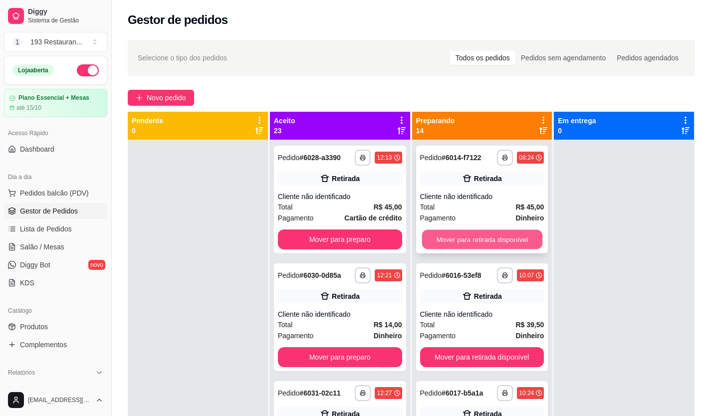
click at [484, 242] on button "Mover para retirada disponível" at bounding box center [482, 239] width 120 height 19
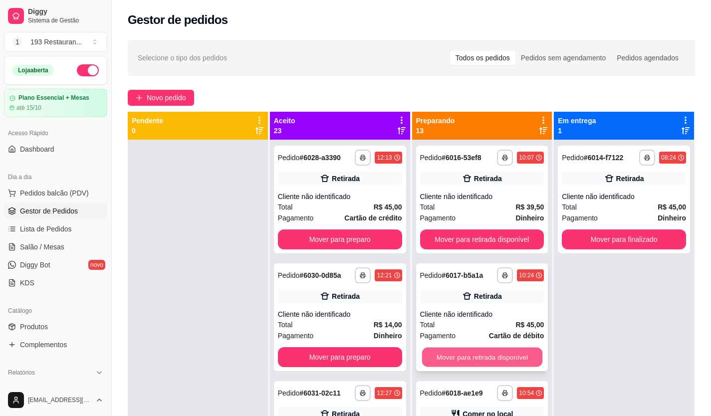
click at [486, 357] on button "Mover para retirada disponível" at bounding box center [482, 357] width 120 height 19
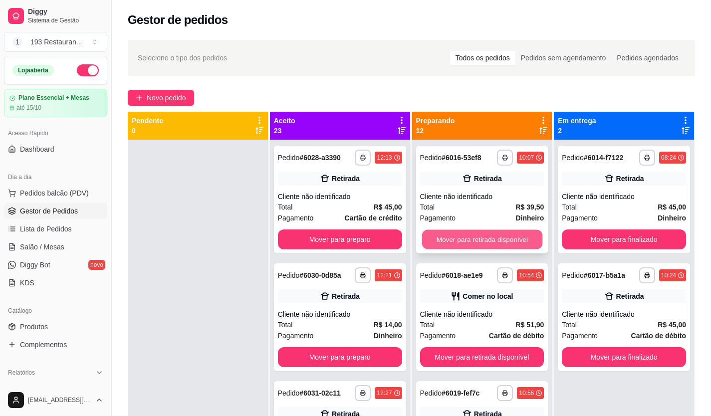
click at [479, 237] on button "Mover para retirada disponível" at bounding box center [482, 239] width 120 height 19
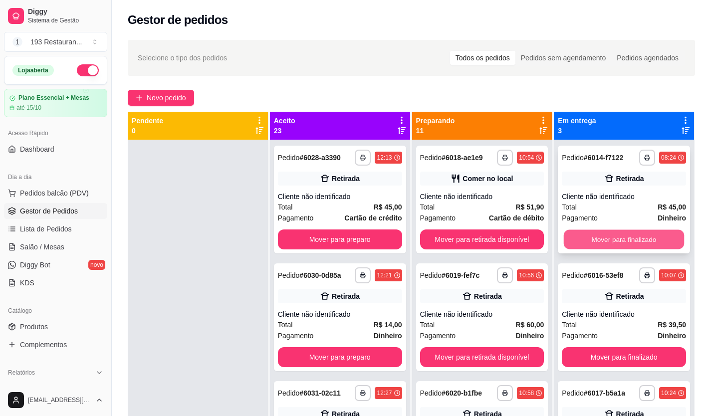
click at [629, 238] on button "Mover para finalizado" at bounding box center [624, 239] width 120 height 19
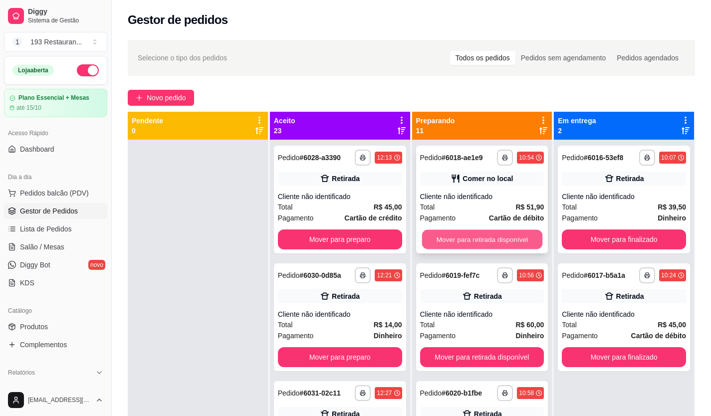
click at [489, 240] on button "Mover para retirada disponível" at bounding box center [482, 239] width 120 height 19
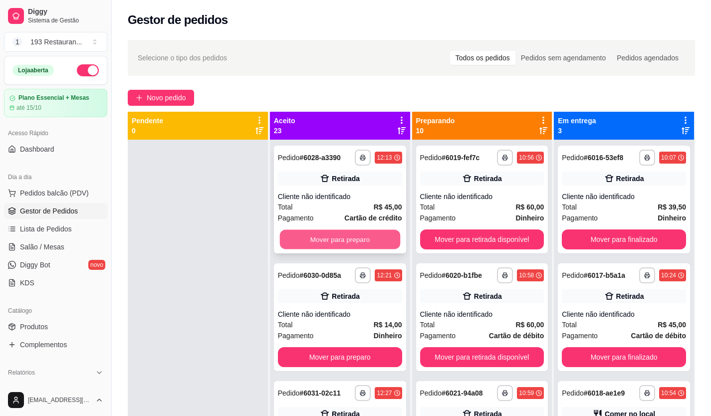
click at [339, 236] on button "Mover para preparo" at bounding box center [339, 239] width 120 height 19
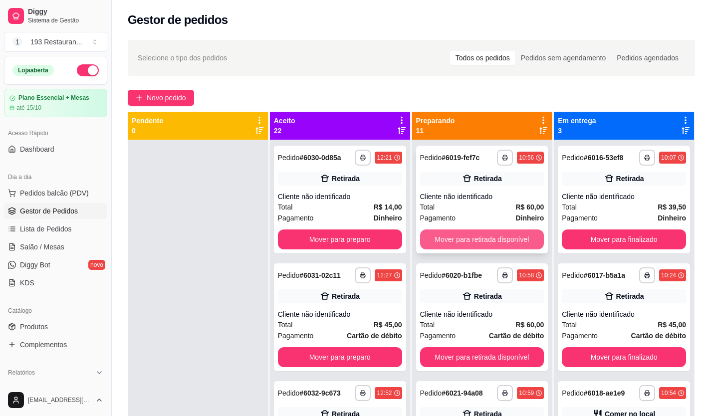
click at [468, 239] on button "Mover para retirada disponível" at bounding box center [482, 240] width 124 height 20
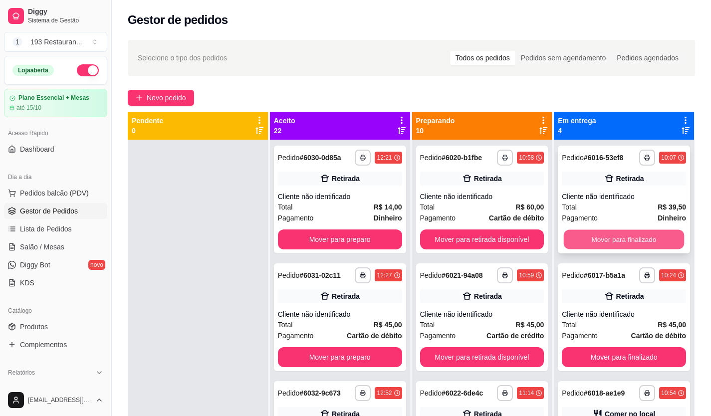
click at [612, 233] on button "Mover para finalizado" at bounding box center [624, 239] width 120 height 19
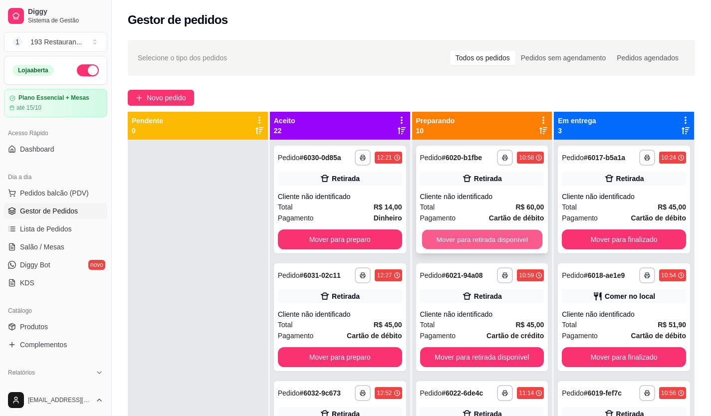
click at [491, 241] on button "Mover para retirada disponível" at bounding box center [482, 239] width 120 height 19
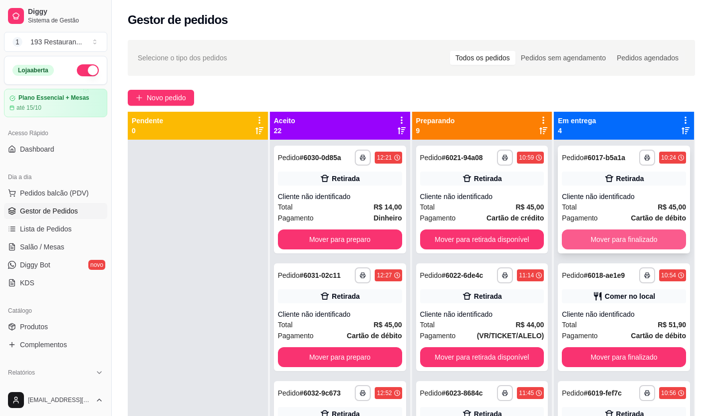
click at [618, 240] on button "Mover para finalizado" at bounding box center [624, 240] width 124 height 20
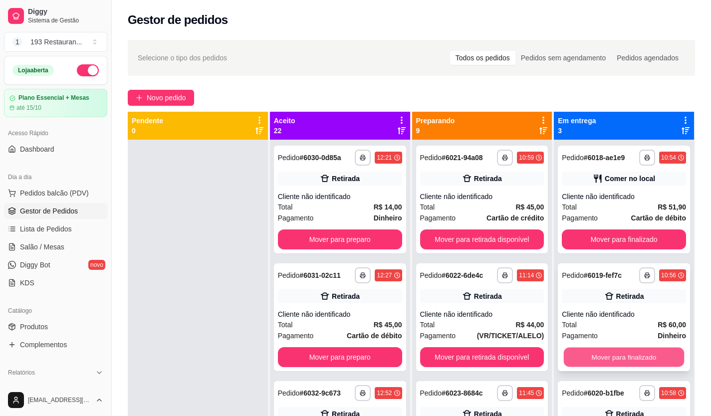
click at [627, 354] on button "Mover para finalizado" at bounding box center [624, 357] width 120 height 19
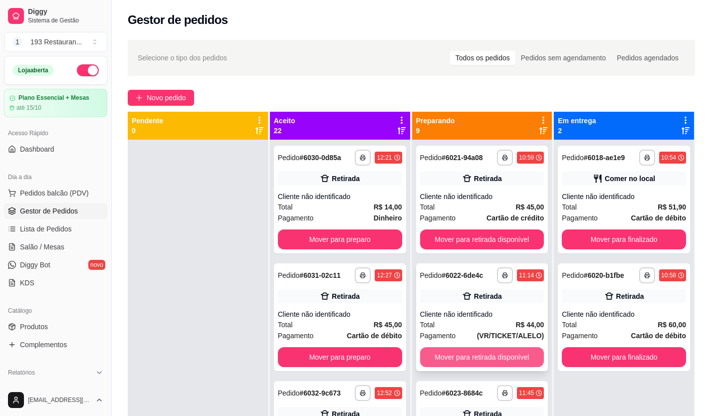
click at [475, 360] on button "Mover para retirada disponível" at bounding box center [482, 357] width 124 height 20
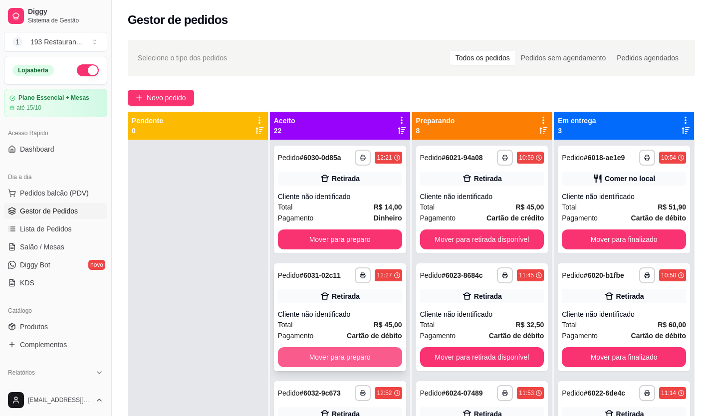
click at [357, 352] on button "Mover para preparo" at bounding box center [340, 357] width 124 height 20
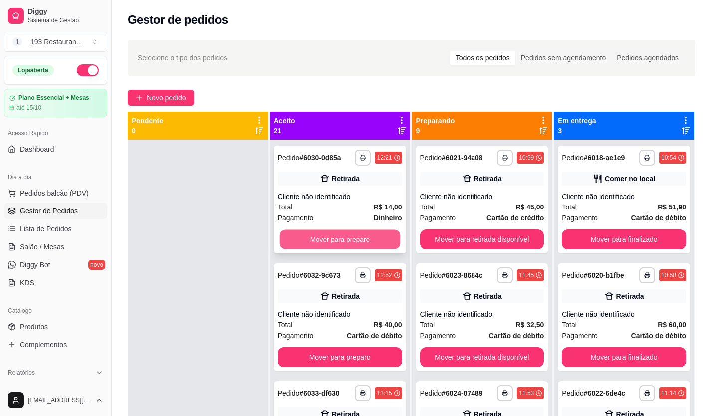
click at [347, 240] on button "Mover para preparo" at bounding box center [339, 239] width 120 height 19
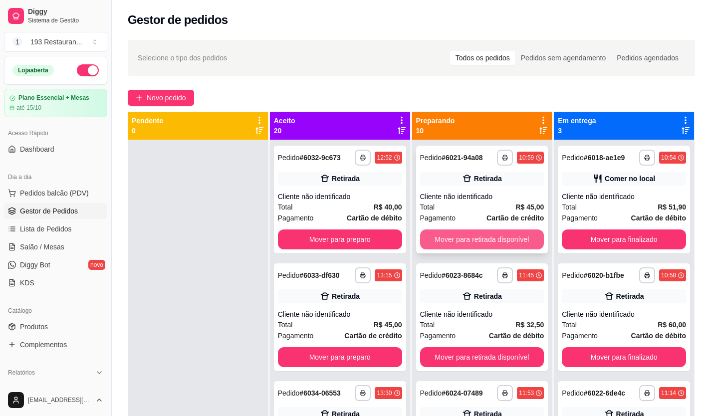
click at [481, 238] on button "Mover para retirada disponível" at bounding box center [482, 240] width 124 height 20
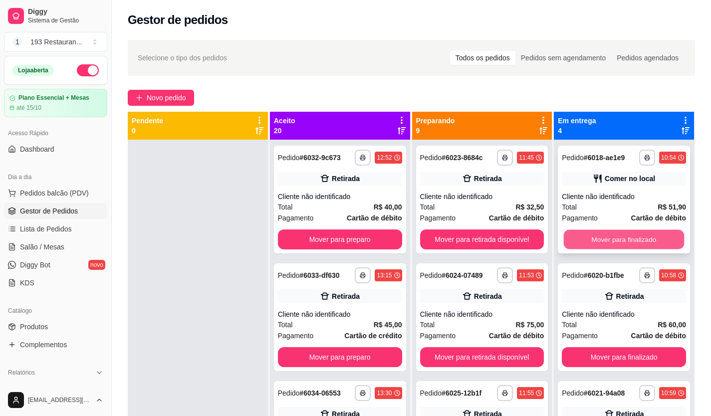
click at [630, 232] on button "Mover para finalizado" at bounding box center [624, 239] width 120 height 19
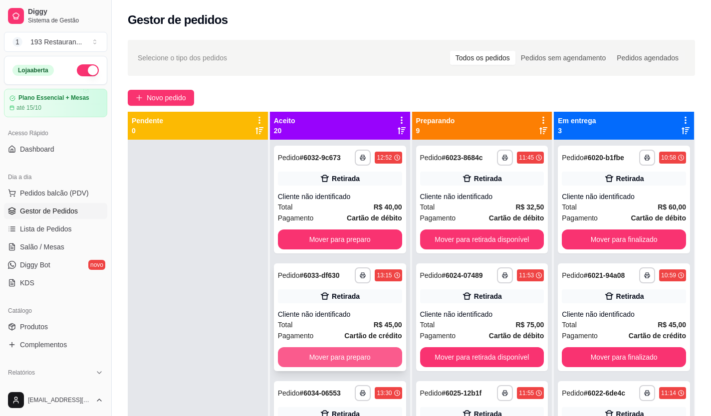
click at [350, 354] on button "Mover para preparo" at bounding box center [340, 357] width 124 height 20
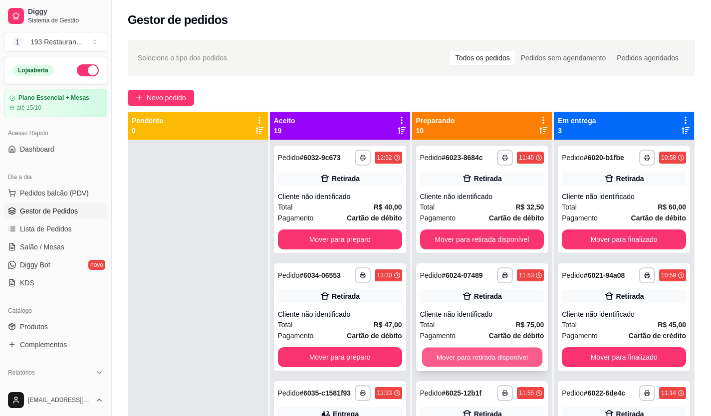
click at [455, 359] on button "Mover para retirada disponível" at bounding box center [482, 357] width 120 height 19
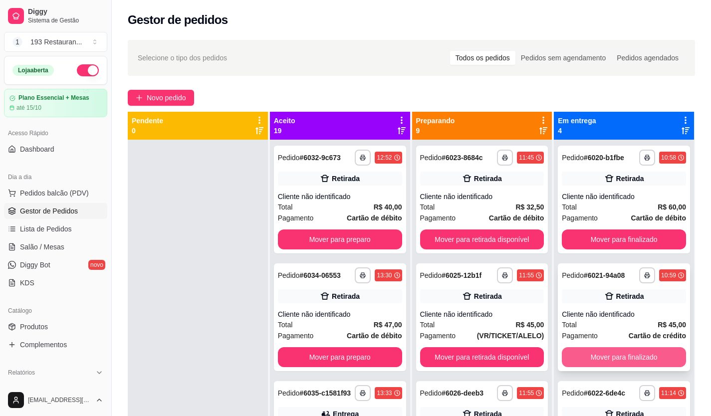
click at [631, 353] on button "Mover para finalizado" at bounding box center [624, 357] width 124 height 20
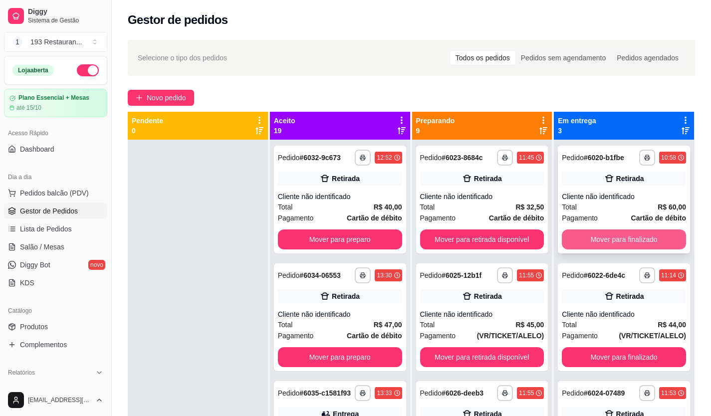
click at [636, 244] on button "Mover para finalizado" at bounding box center [624, 240] width 124 height 20
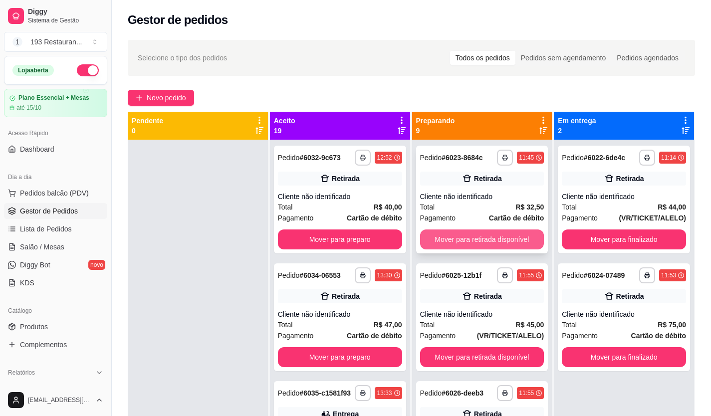
click at [494, 243] on button "Mover para retirada disponível" at bounding box center [482, 240] width 124 height 20
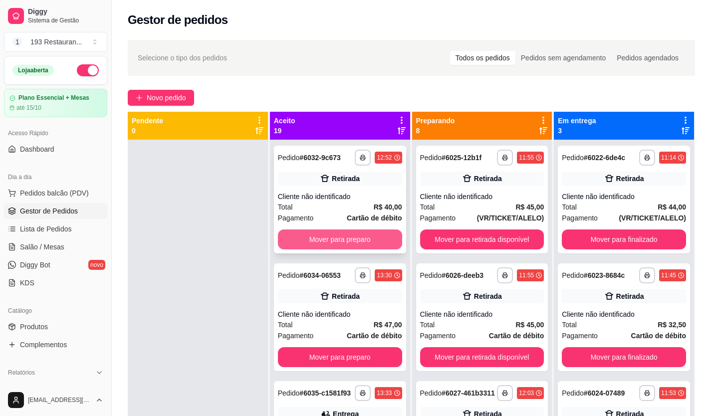
click at [327, 237] on button "Mover para preparo" at bounding box center [340, 240] width 124 height 20
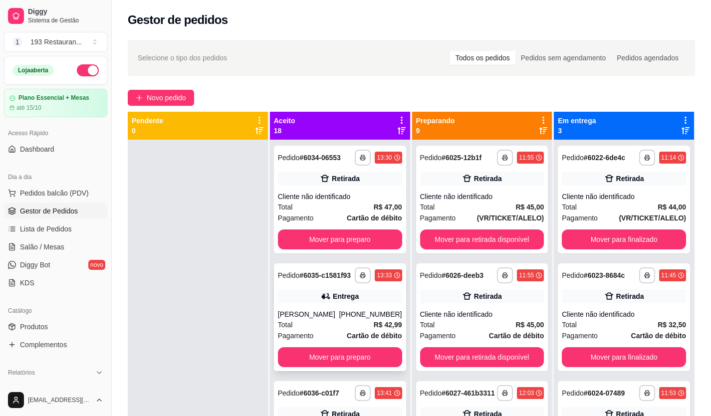
click at [358, 360] on button "Mover para preparo" at bounding box center [340, 357] width 124 height 20
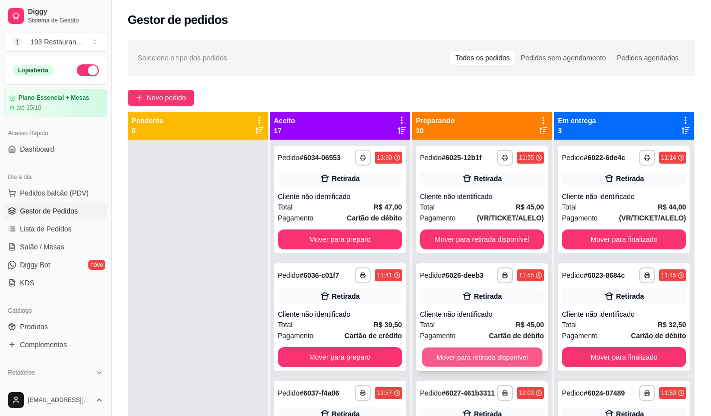
click at [453, 360] on button "Mover para retirada disponível" at bounding box center [482, 357] width 120 height 19
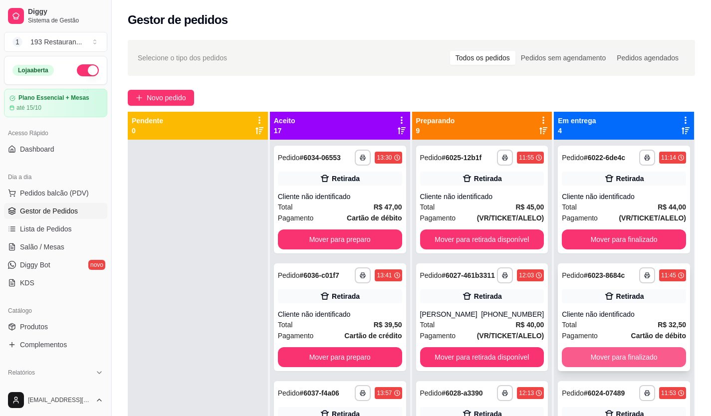
click at [635, 361] on button "Mover para finalizado" at bounding box center [624, 357] width 124 height 20
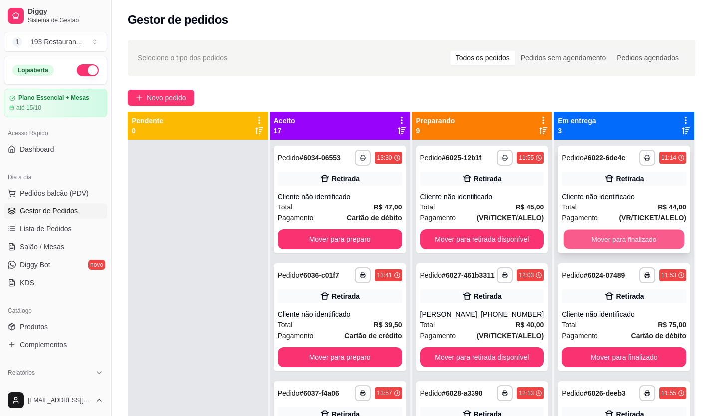
click at [617, 244] on button "Mover para finalizado" at bounding box center [624, 239] width 120 height 19
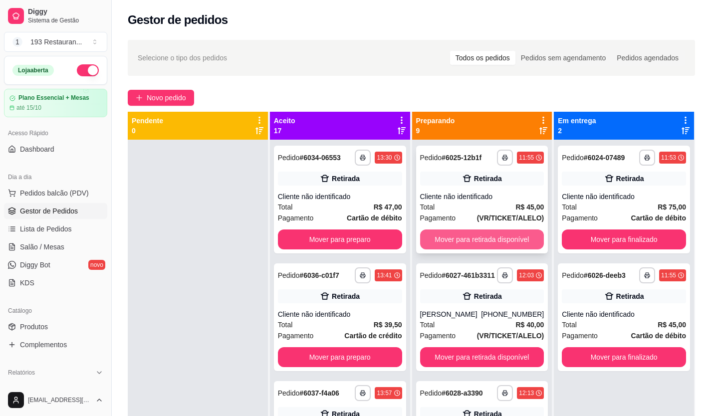
click at [501, 232] on button "Mover para retirada disponível" at bounding box center [482, 240] width 124 height 20
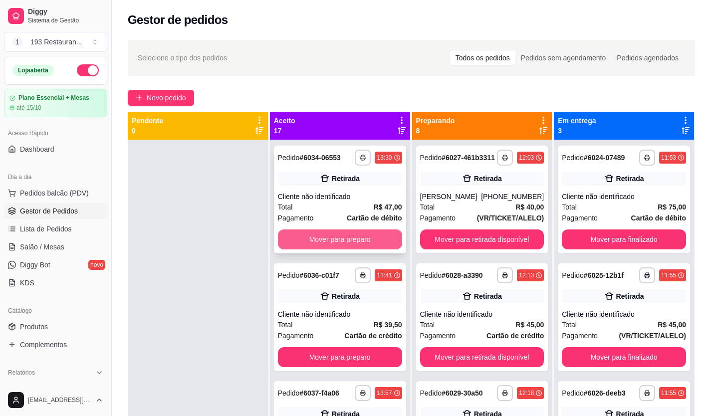
click at [316, 244] on button "Mover para preparo" at bounding box center [340, 240] width 124 height 20
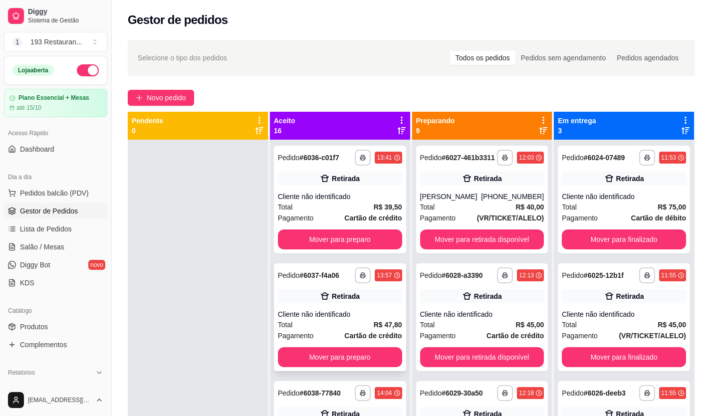
click at [343, 346] on div "**********" at bounding box center [340, 317] width 132 height 108
click at [326, 356] on button "Mover para preparo" at bounding box center [340, 357] width 124 height 20
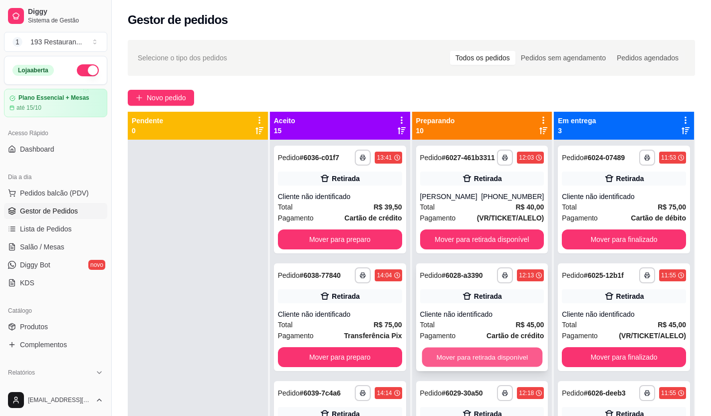
click at [449, 367] on button "Mover para retirada disponível" at bounding box center [482, 357] width 120 height 19
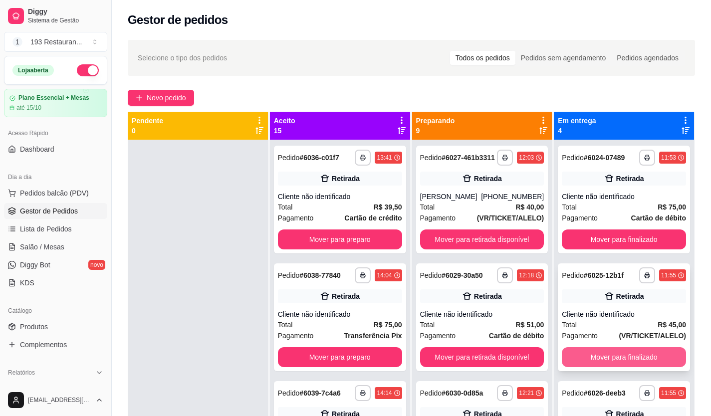
click at [642, 349] on button "Mover para finalizado" at bounding box center [624, 357] width 124 height 20
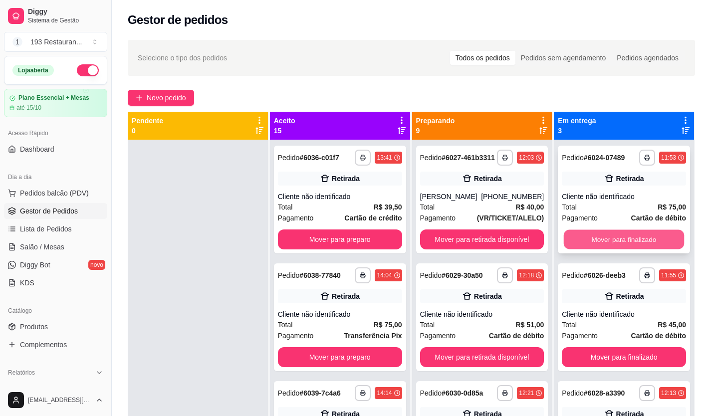
click at [609, 237] on button "Mover para finalizado" at bounding box center [624, 239] width 120 height 19
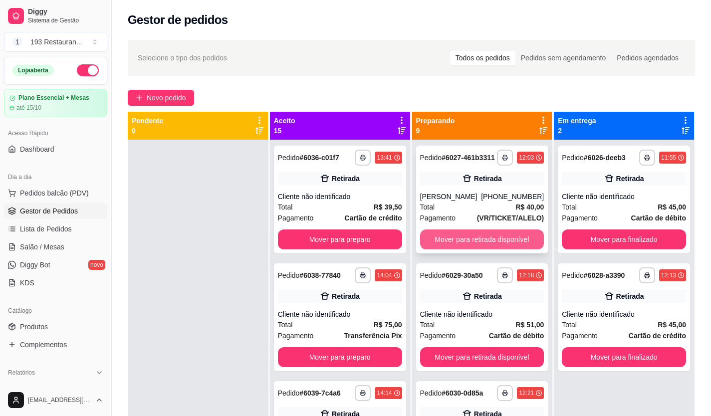
click at [499, 249] on button "Mover para retirada disponível" at bounding box center [482, 240] width 124 height 20
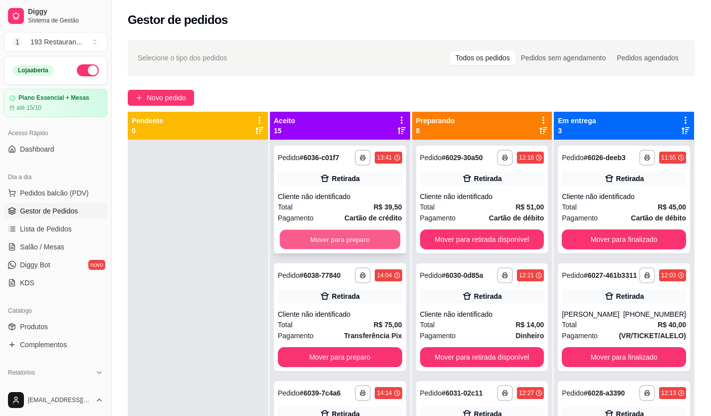
click at [352, 238] on button "Mover para preparo" at bounding box center [339, 239] width 120 height 19
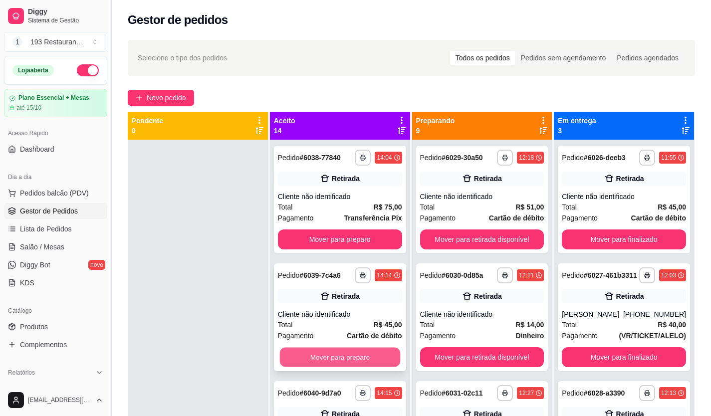
click at [366, 355] on button "Mover para preparo" at bounding box center [339, 357] width 120 height 19
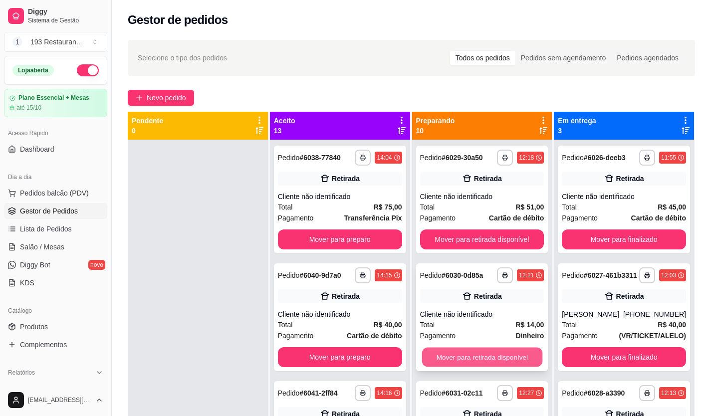
click at [461, 362] on button "Mover para retirada disponível" at bounding box center [482, 357] width 120 height 19
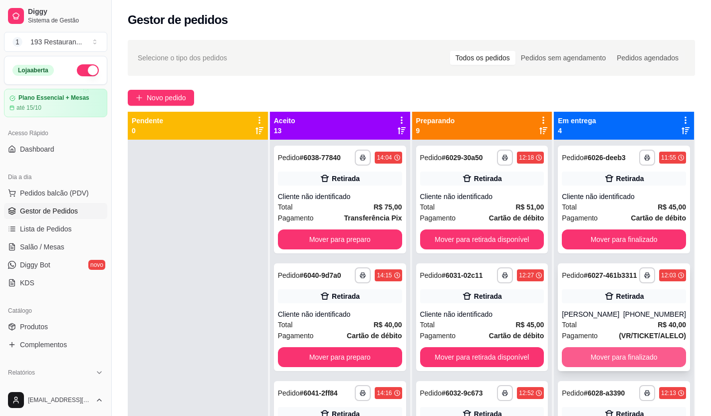
click at [625, 367] on button "Mover para finalizado" at bounding box center [624, 357] width 124 height 20
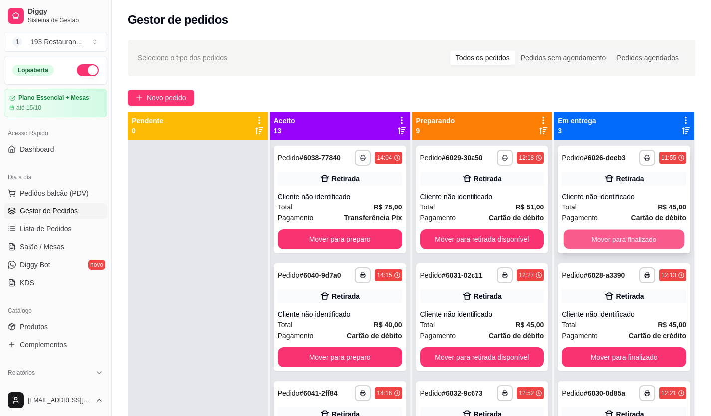
click at [623, 247] on button "Mover para finalizado" at bounding box center [624, 239] width 120 height 19
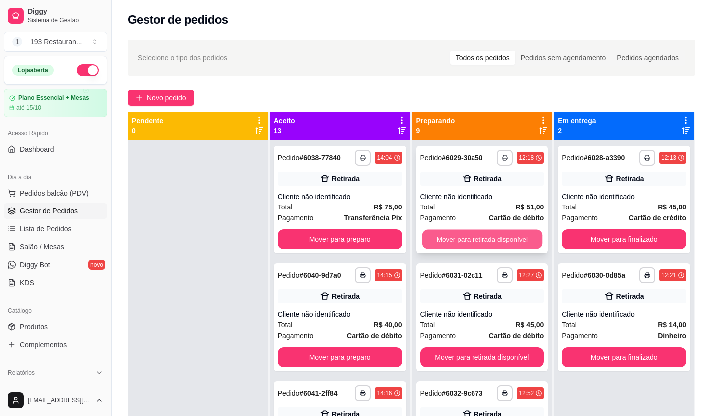
click at [504, 239] on button "Mover para retirada disponível" at bounding box center [482, 239] width 120 height 19
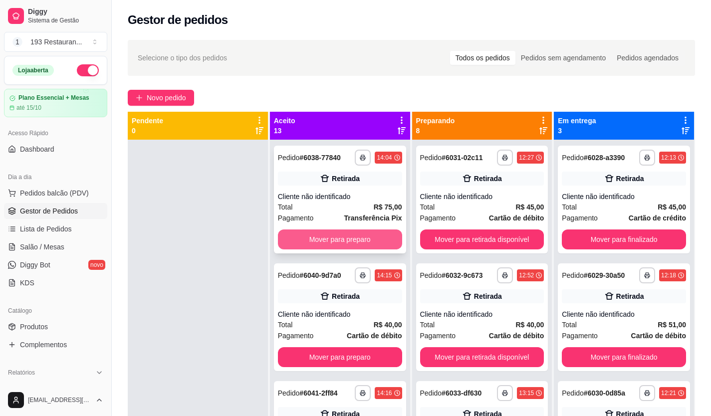
click at [341, 240] on button "Mover para preparo" at bounding box center [340, 240] width 124 height 20
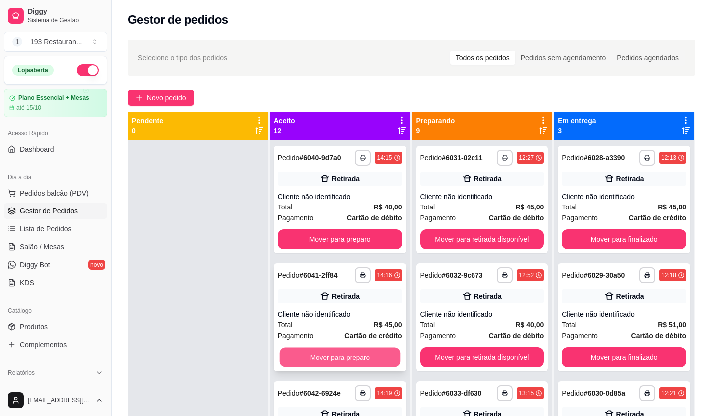
click at [352, 351] on button "Mover para preparo" at bounding box center [339, 357] width 120 height 19
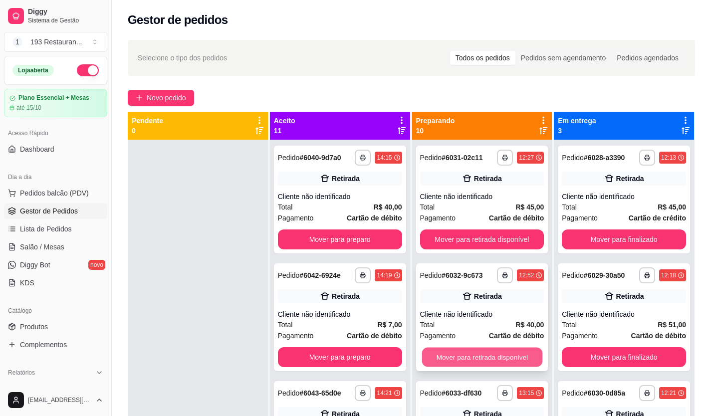
click at [473, 360] on button "Mover para retirada disponível" at bounding box center [482, 357] width 120 height 19
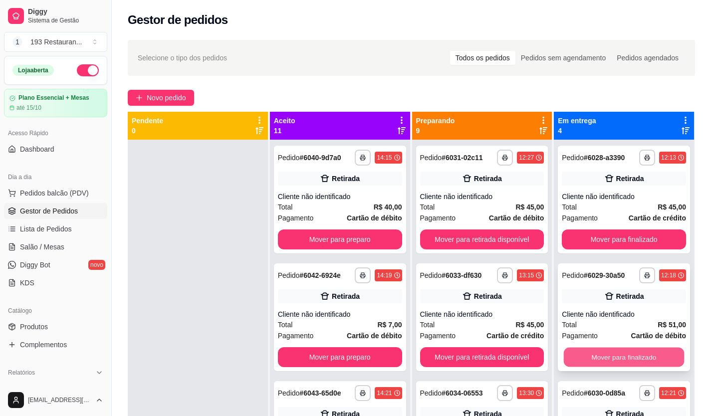
click at [633, 354] on button "Mover para finalizado" at bounding box center [624, 357] width 120 height 19
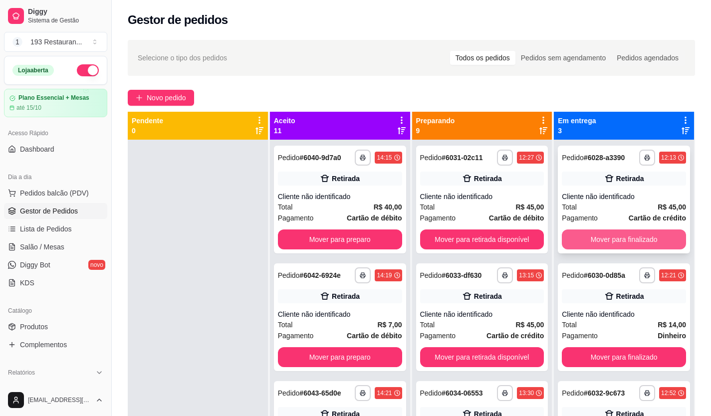
click at [615, 244] on button "Mover para finalizado" at bounding box center [624, 240] width 124 height 20
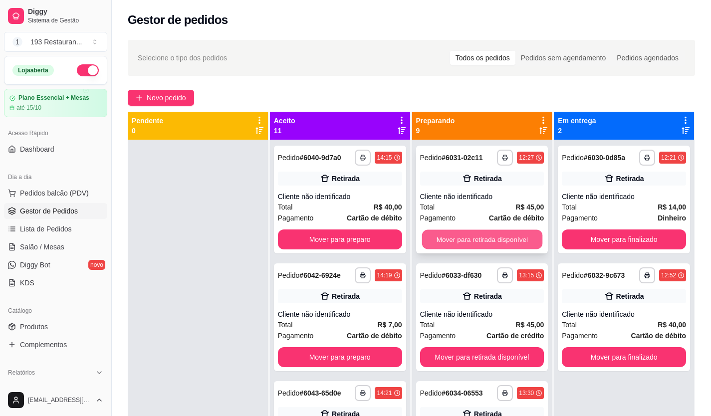
click at [501, 244] on button "Mover para retirada disponível" at bounding box center [482, 239] width 120 height 19
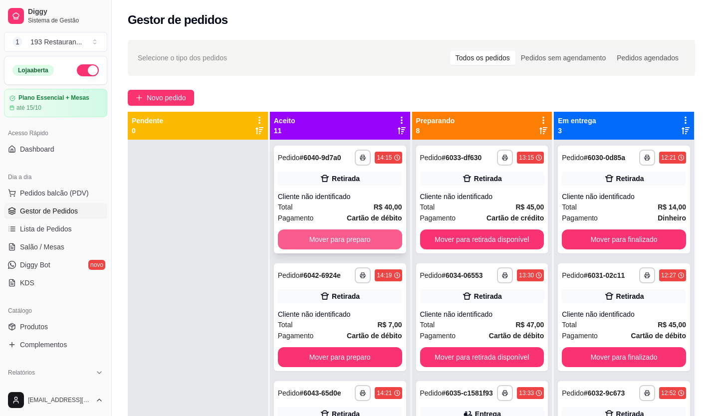
click at [357, 244] on button "Mover para preparo" at bounding box center [340, 240] width 124 height 20
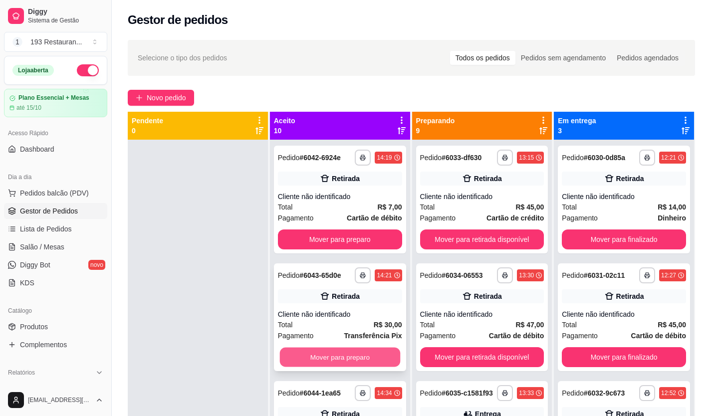
click at [359, 355] on button "Mover para preparo" at bounding box center [339, 357] width 120 height 19
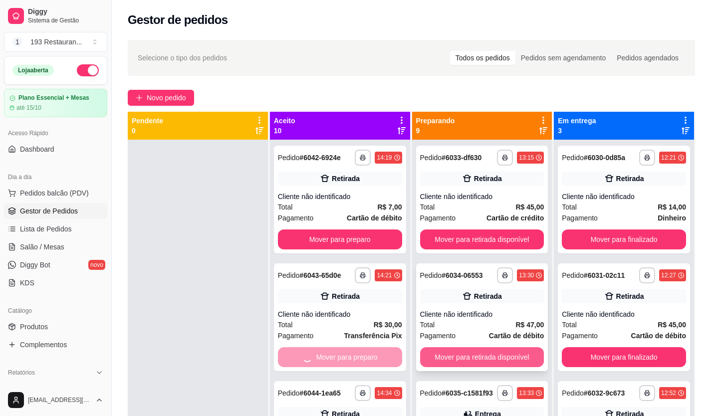
click at [470, 356] on button "Mover para retirada disponível" at bounding box center [482, 357] width 124 height 20
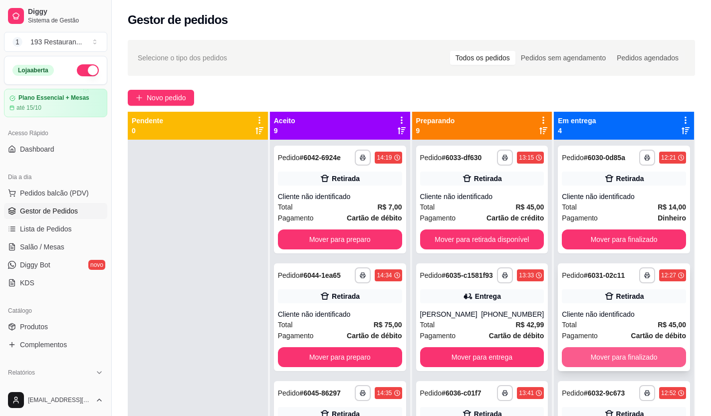
click at [637, 354] on button "Mover para finalizado" at bounding box center [624, 357] width 124 height 20
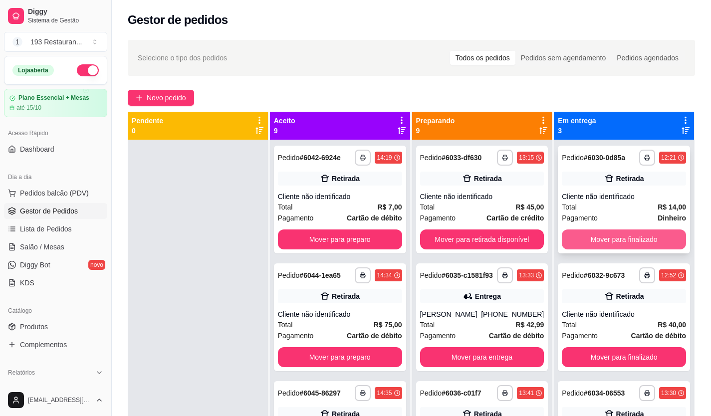
click at [619, 244] on button "Mover para finalizado" at bounding box center [624, 240] width 124 height 20
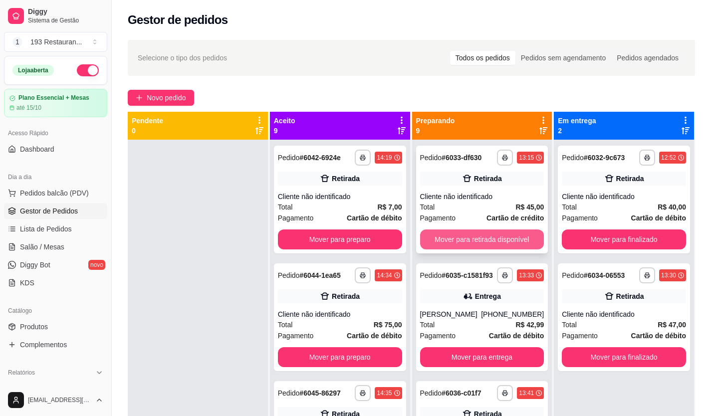
click at [506, 234] on button "Mover para retirada disponível" at bounding box center [482, 240] width 124 height 20
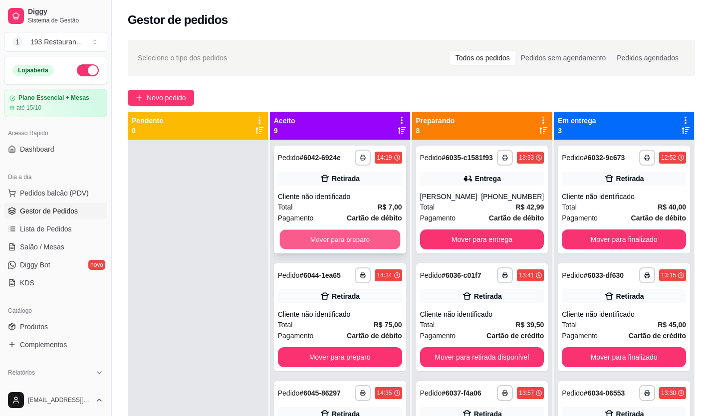
click at [349, 234] on button "Mover para preparo" at bounding box center [339, 239] width 120 height 19
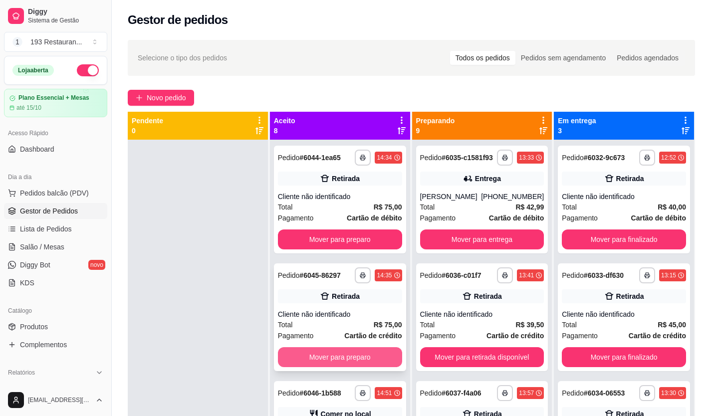
click at [360, 353] on button "Mover para preparo" at bounding box center [340, 357] width 124 height 20
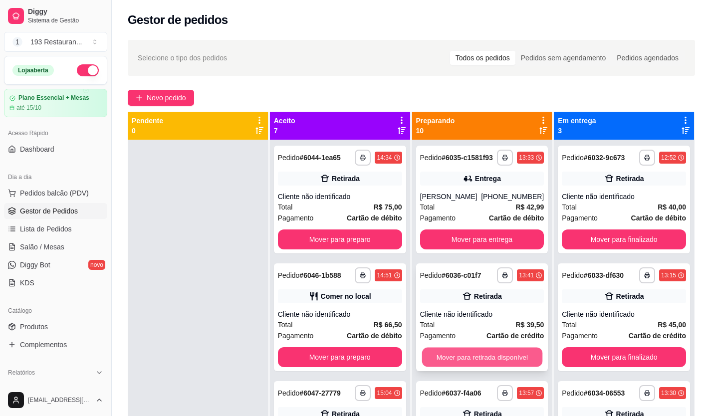
click at [474, 366] on button "Mover para retirada disponível" at bounding box center [482, 357] width 120 height 19
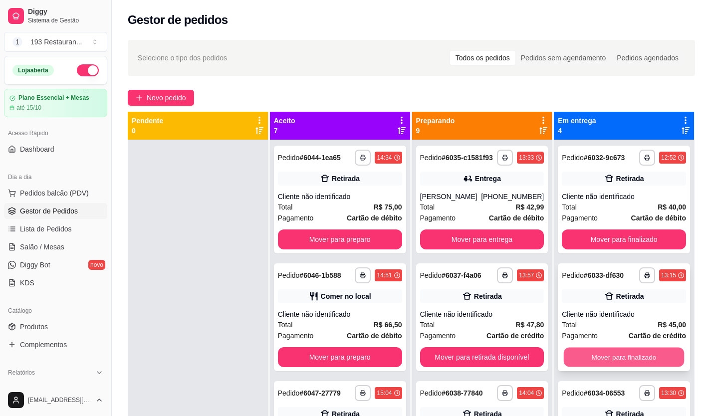
click at [618, 354] on button "Mover para finalizado" at bounding box center [624, 357] width 120 height 19
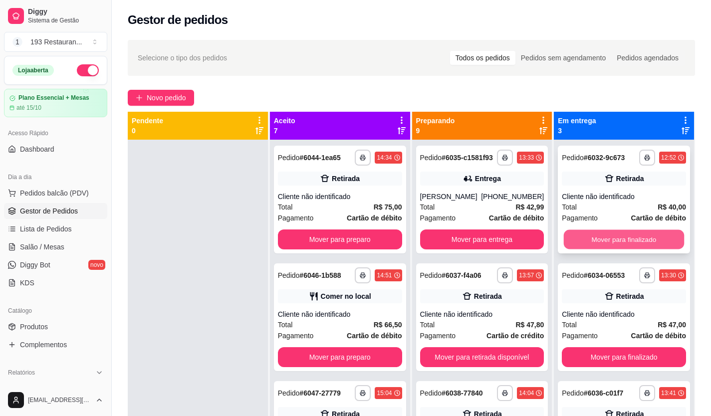
click at [608, 238] on button "Mover para finalizado" at bounding box center [624, 239] width 120 height 19
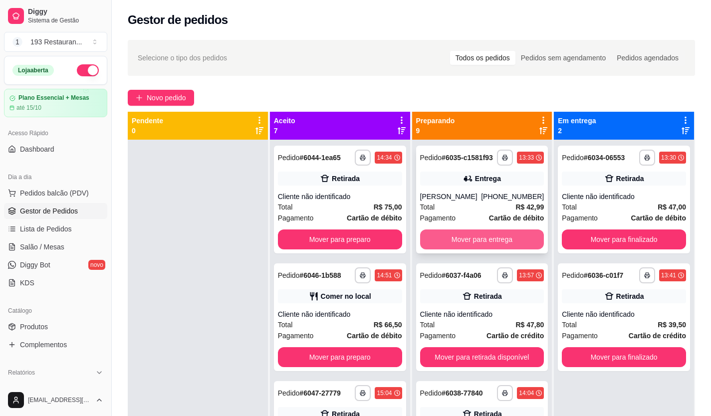
click at [502, 249] on button "Mover para entrega" at bounding box center [482, 240] width 124 height 20
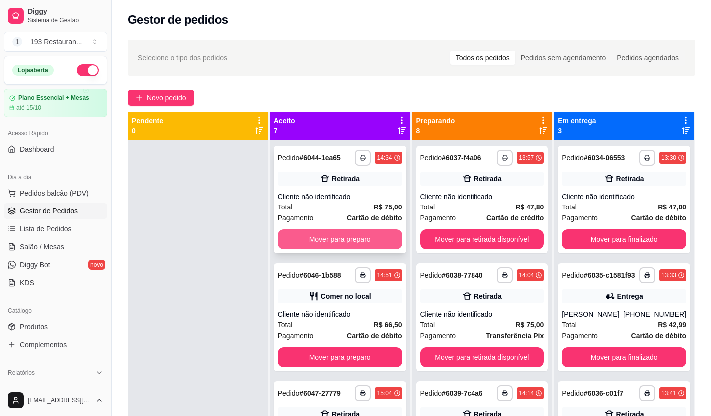
click at [357, 231] on button "Mover para preparo" at bounding box center [340, 240] width 124 height 20
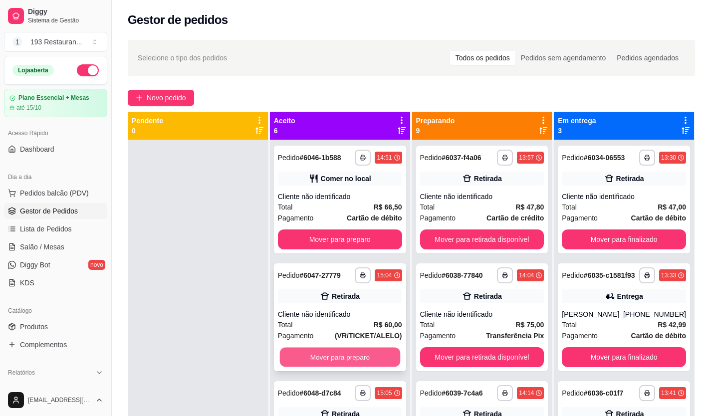
click at [353, 350] on button "Mover para preparo" at bounding box center [339, 357] width 120 height 19
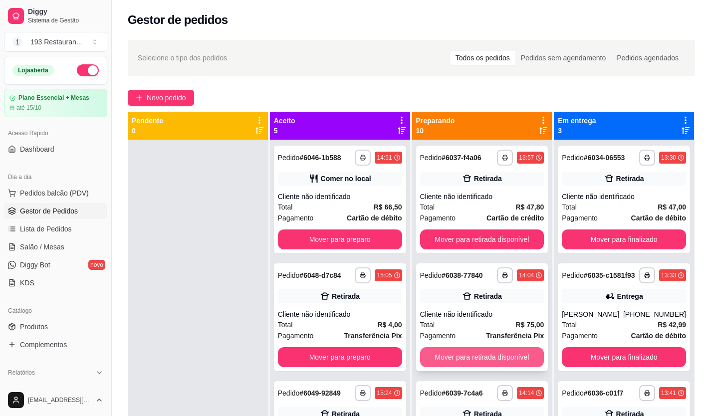
click at [472, 352] on button "Mover para retirada disponível" at bounding box center [482, 357] width 124 height 20
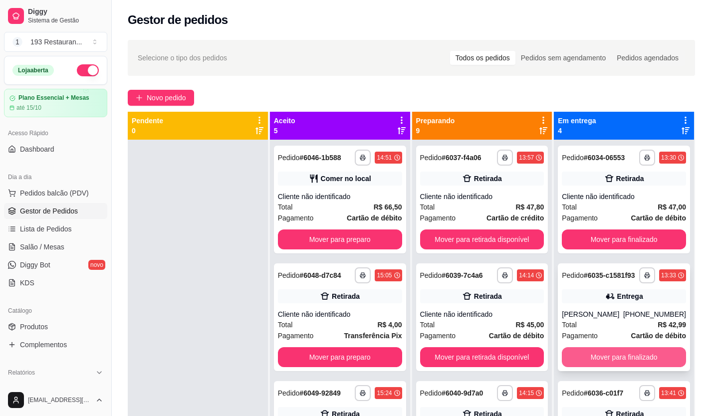
click at [607, 357] on button "Mover para finalizado" at bounding box center [624, 357] width 124 height 20
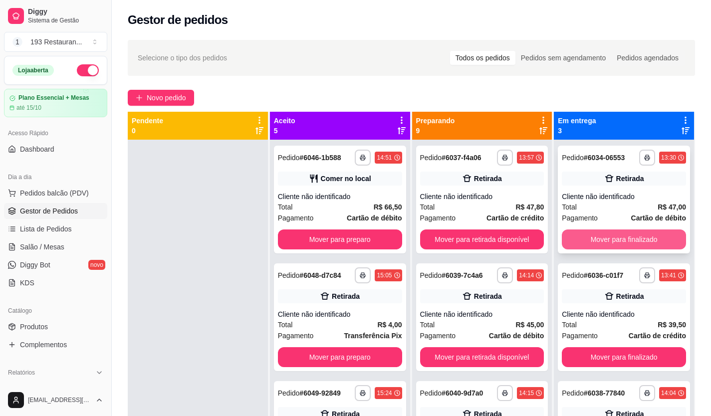
click at [602, 242] on button "Mover para finalizado" at bounding box center [624, 240] width 124 height 20
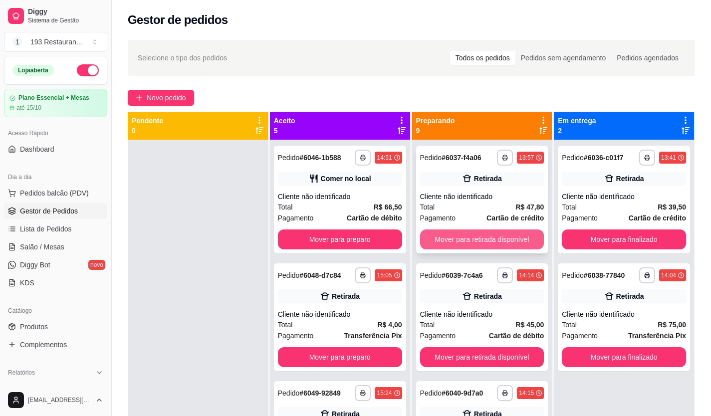
click at [511, 232] on button "Mover para retirada disponível" at bounding box center [482, 240] width 124 height 20
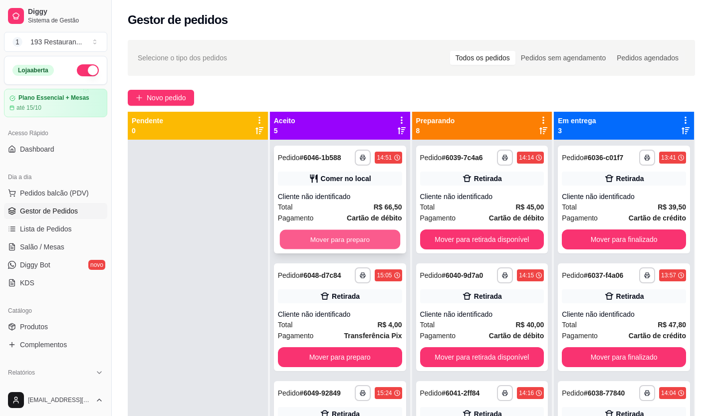
click at [331, 245] on button "Mover para preparo" at bounding box center [339, 239] width 120 height 19
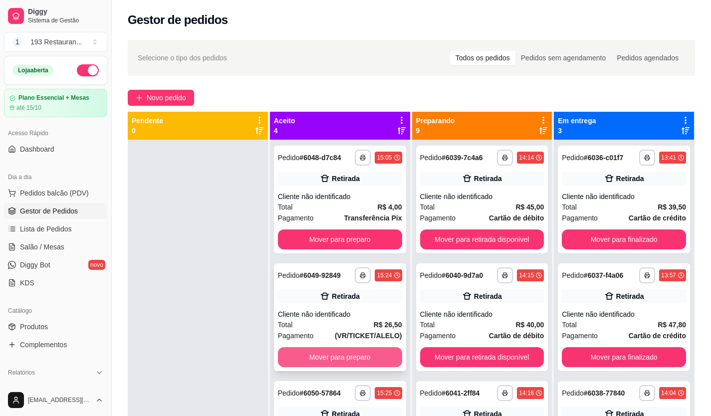
click at [349, 355] on button "Mover para preparo" at bounding box center [340, 357] width 124 height 20
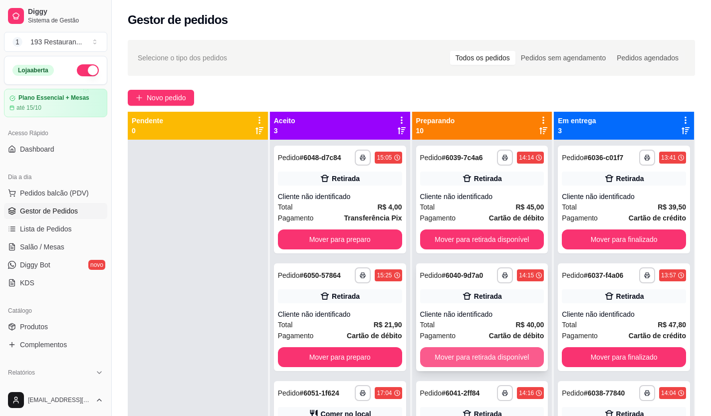
click at [451, 358] on button "Mover para retirada disponível" at bounding box center [482, 357] width 124 height 20
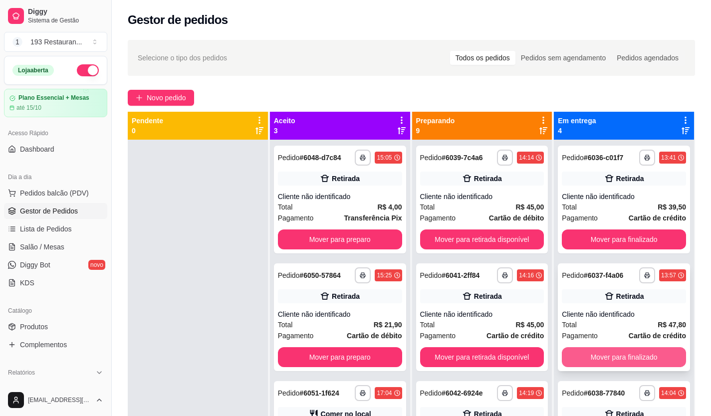
click at [601, 353] on button "Mover para finalizado" at bounding box center [624, 357] width 124 height 20
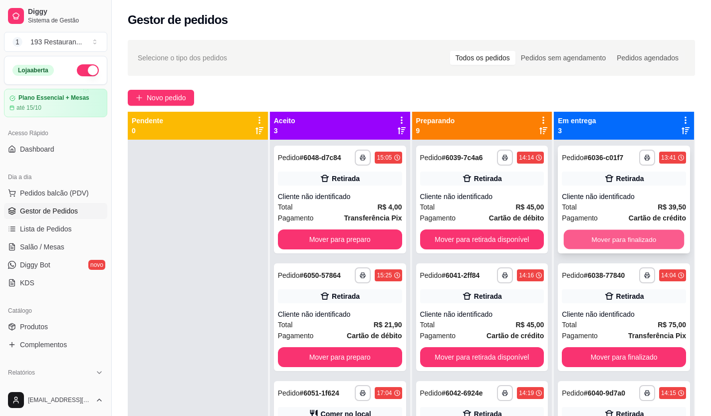
click at [620, 237] on button "Mover para finalizado" at bounding box center [624, 239] width 120 height 19
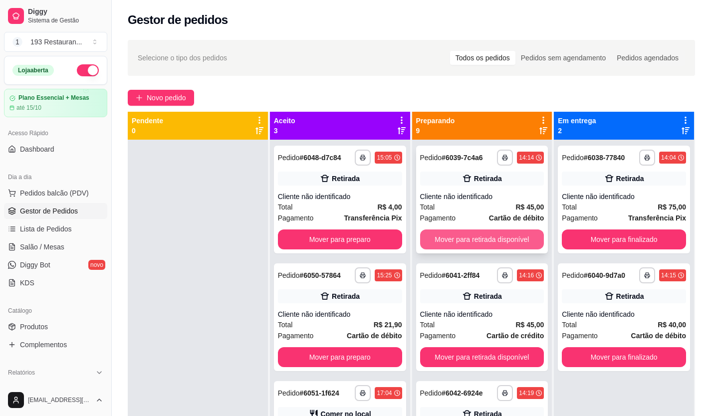
click at [487, 240] on button "Mover para retirada disponível" at bounding box center [482, 240] width 124 height 20
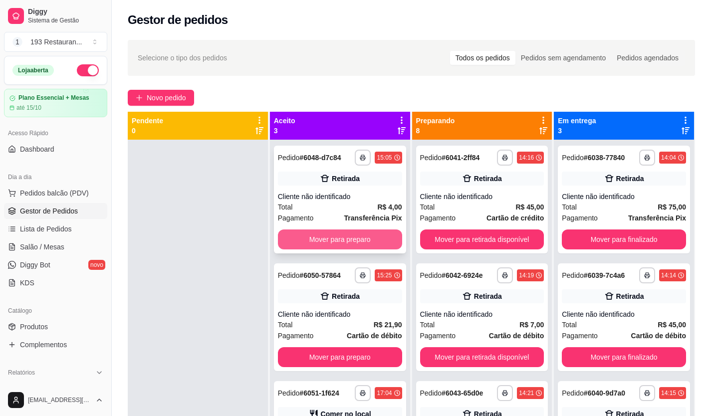
click at [362, 240] on button "Mover para preparo" at bounding box center [340, 240] width 124 height 20
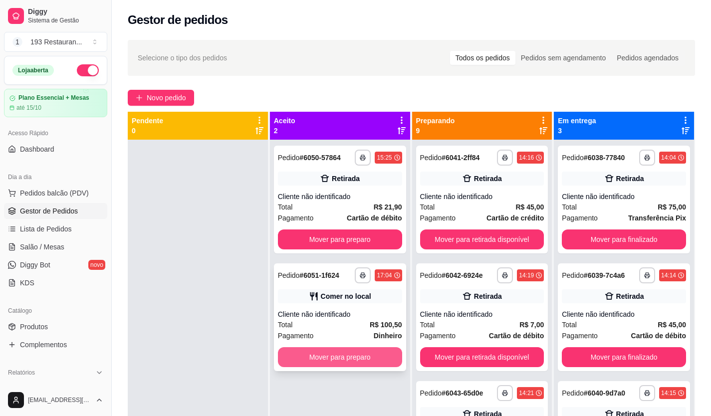
click at [351, 357] on button "Mover para preparo" at bounding box center [340, 357] width 124 height 20
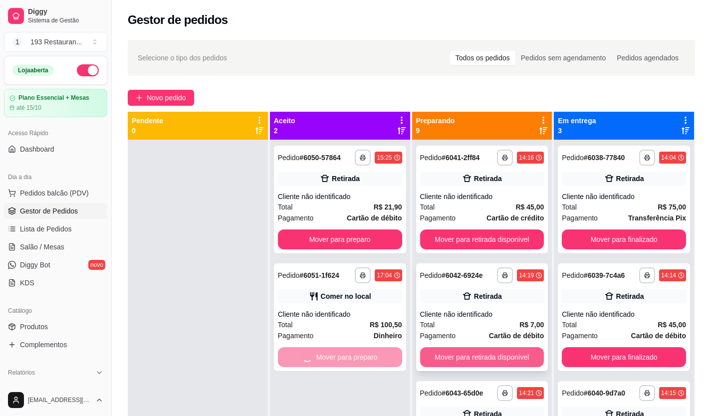
click at [444, 358] on button "Mover para retirada disponível" at bounding box center [482, 357] width 124 height 20
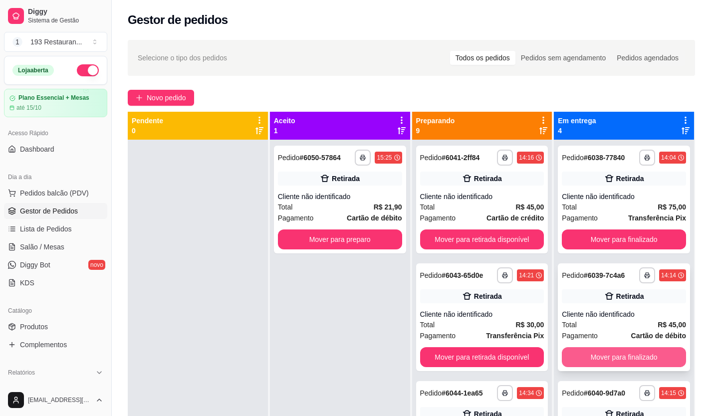
click at [615, 349] on button "Mover para finalizado" at bounding box center [624, 357] width 124 height 20
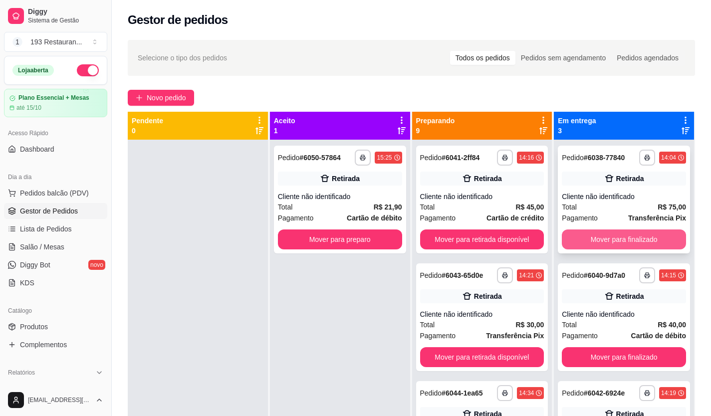
click at [605, 237] on button "Mover para finalizado" at bounding box center [624, 240] width 124 height 20
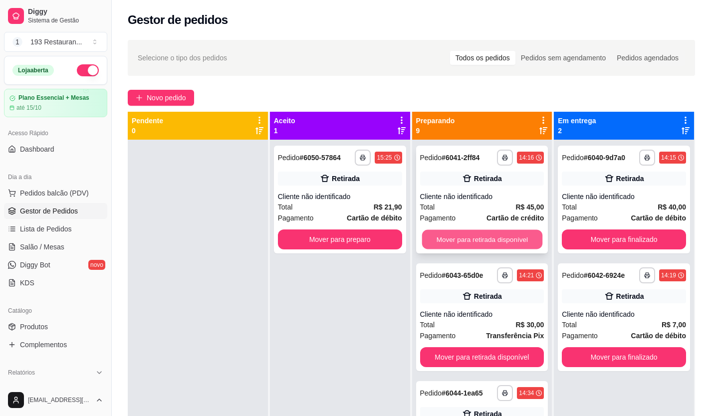
click at [488, 241] on button "Mover para retirada disponível" at bounding box center [482, 239] width 120 height 19
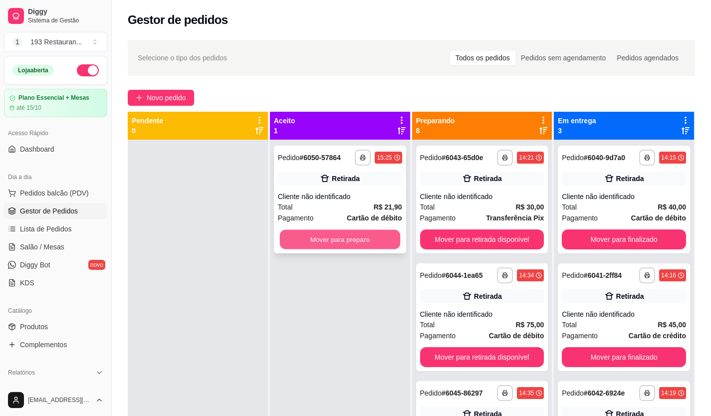
click at [360, 247] on button "Mover para preparo" at bounding box center [339, 239] width 120 height 19
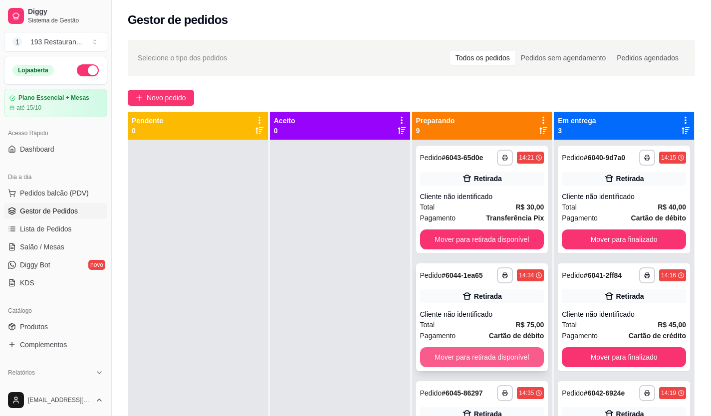
click at [489, 366] on button "Mover para retirada disponível" at bounding box center [482, 357] width 124 height 20
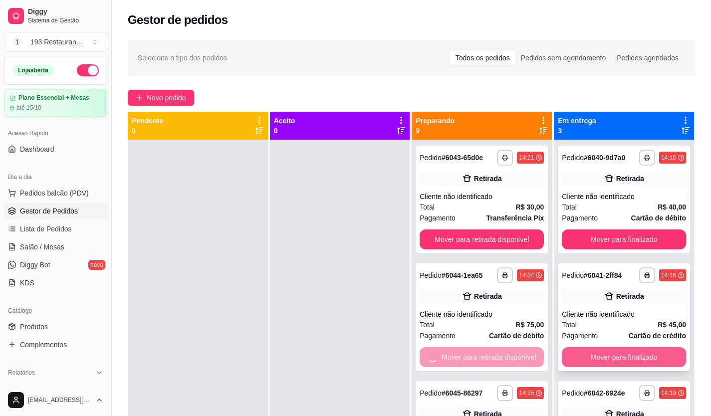
click at [599, 362] on button "Mover para finalizado" at bounding box center [624, 357] width 124 height 20
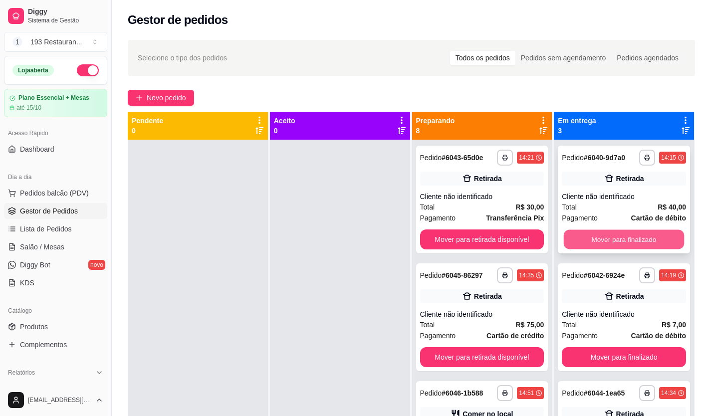
click at [613, 243] on button "Mover para finalizado" at bounding box center [624, 239] width 120 height 19
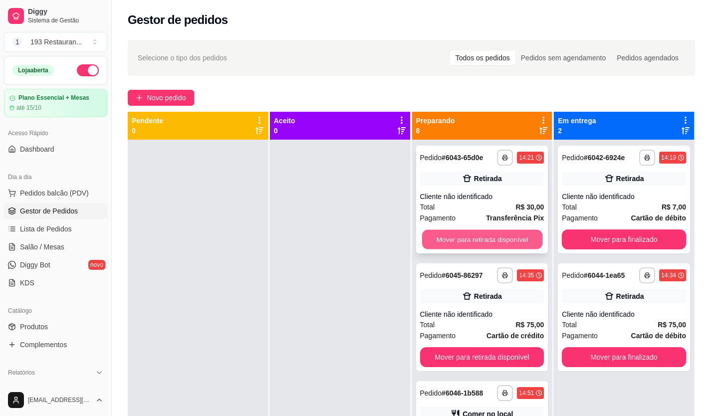
click at [510, 236] on button "Mover para retirada disponível" at bounding box center [482, 239] width 120 height 19
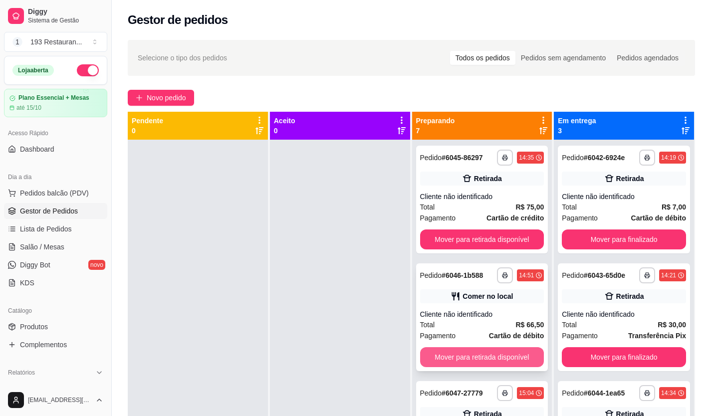
click at [494, 361] on button "Mover para retirada disponível" at bounding box center [482, 357] width 124 height 20
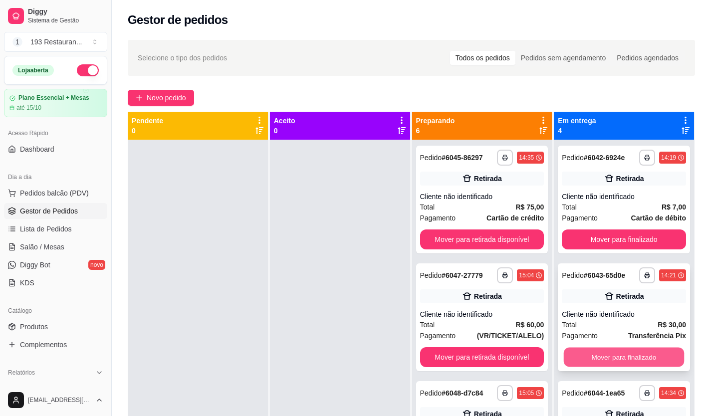
click at [598, 362] on button "Mover para finalizado" at bounding box center [624, 357] width 120 height 19
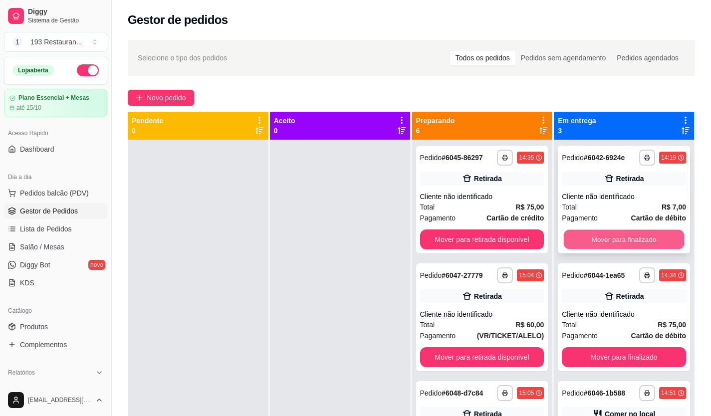
click at [598, 239] on button "Mover para finalizado" at bounding box center [624, 239] width 120 height 19
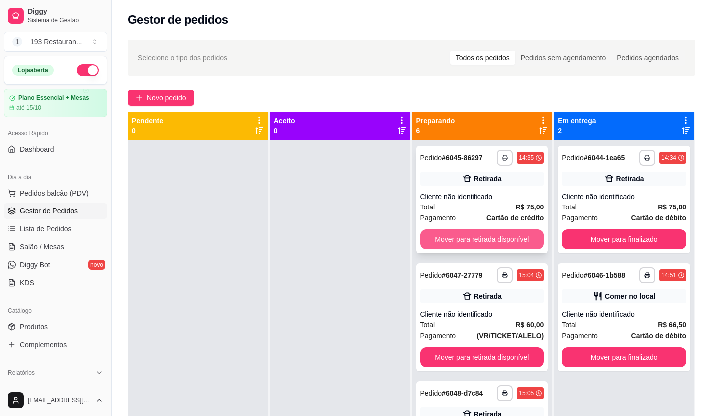
click at [497, 241] on button "Mover para retirada disponível" at bounding box center [482, 240] width 124 height 20
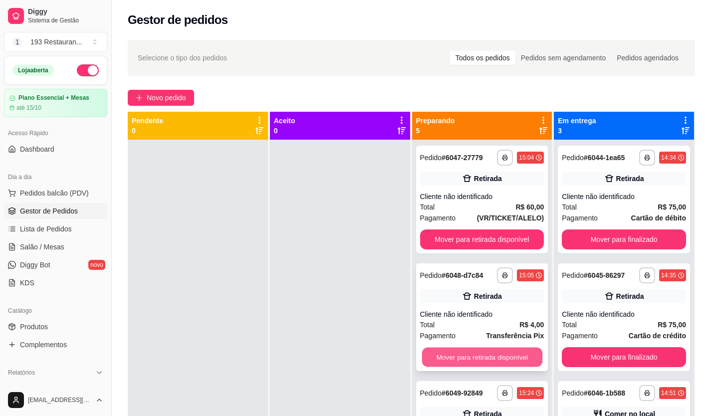
click at [493, 359] on button "Mover para retirada disponível" at bounding box center [482, 357] width 120 height 19
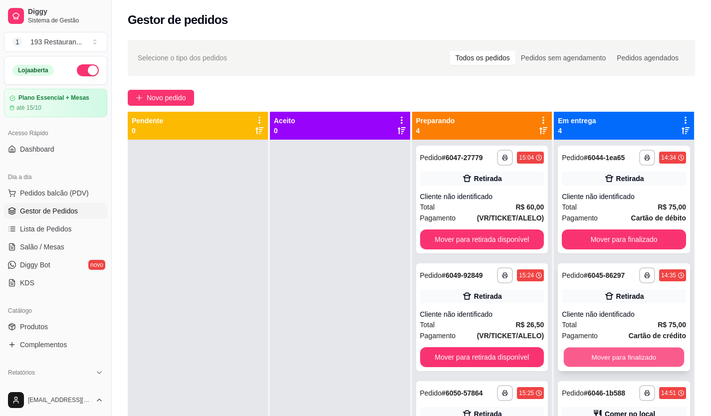
click at [564, 354] on button "Mover para finalizado" at bounding box center [624, 357] width 120 height 19
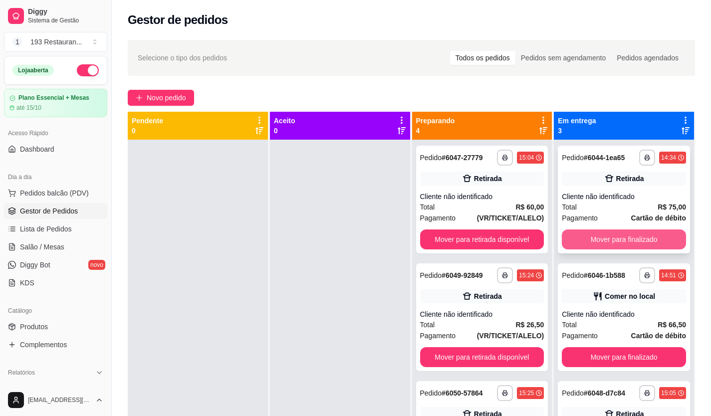
click at [579, 246] on button "Mover para finalizado" at bounding box center [624, 240] width 124 height 20
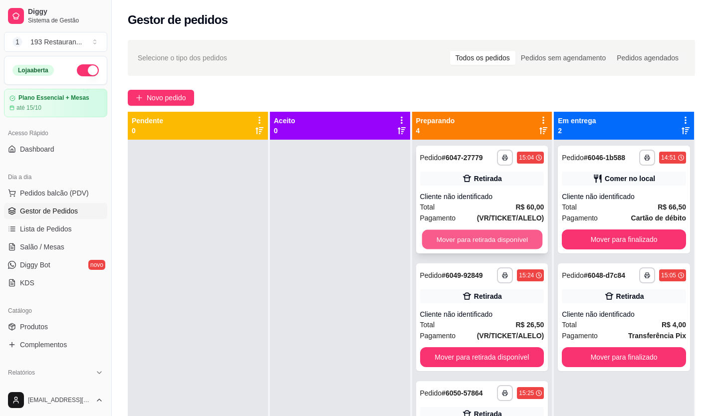
click at [481, 243] on button "Mover para retirada disponível" at bounding box center [482, 239] width 120 height 19
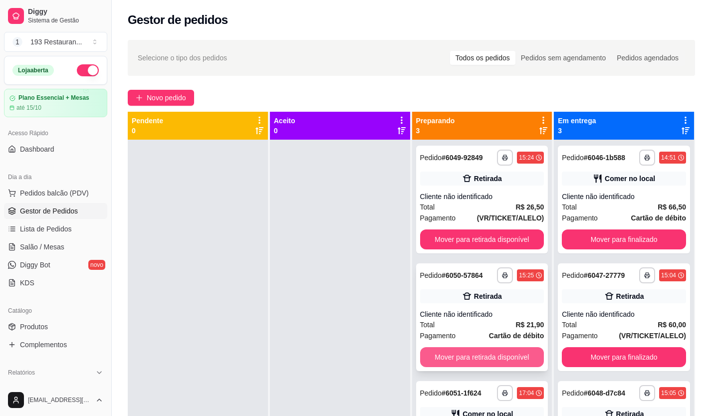
click at [500, 362] on button "Mover para retirada disponível" at bounding box center [482, 357] width 124 height 20
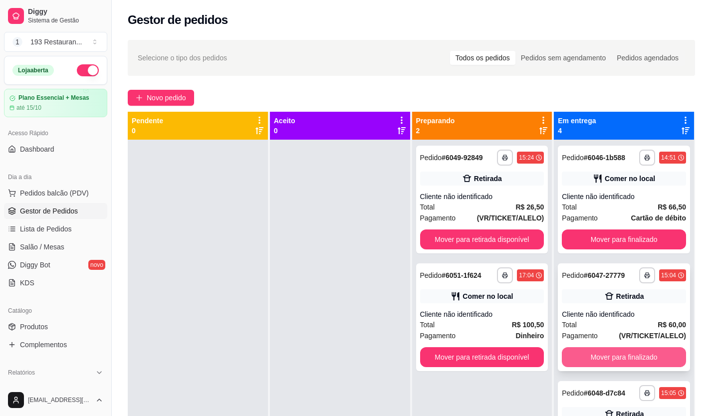
click at [614, 359] on button "Mover para finalizado" at bounding box center [624, 357] width 124 height 20
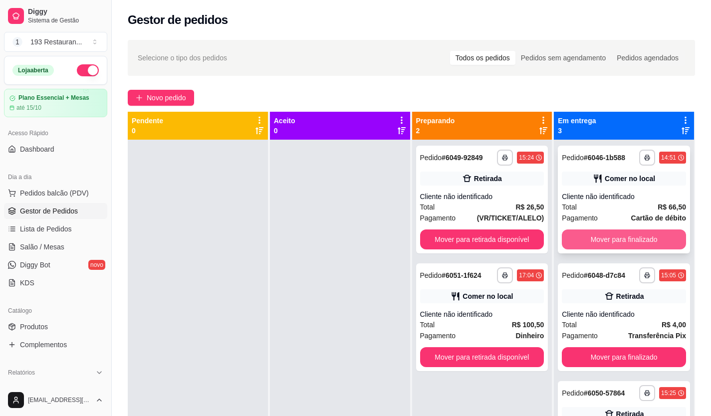
click at [594, 238] on button "Mover para finalizado" at bounding box center [624, 240] width 124 height 20
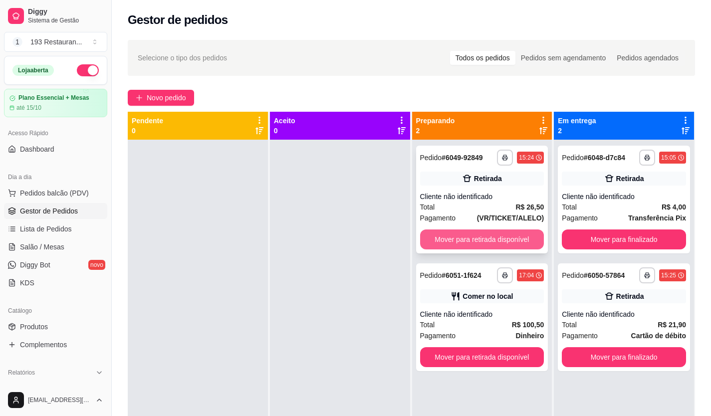
click at [512, 238] on button "Mover para retirada disponível" at bounding box center [482, 240] width 124 height 20
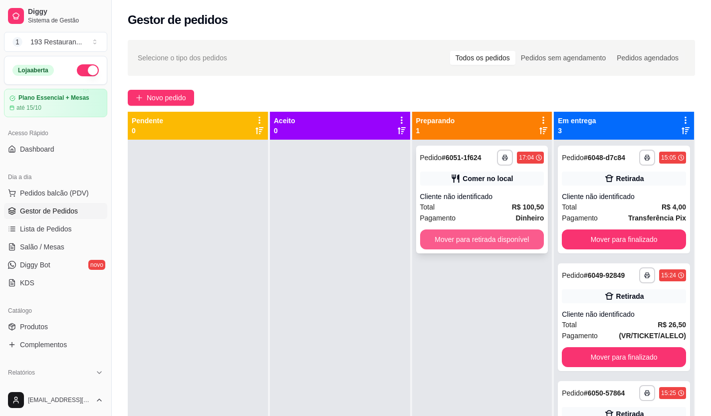
click at [496, 244] on button "Mover para retirada disponível" at bounding box center [482, 240] width 124 height 20
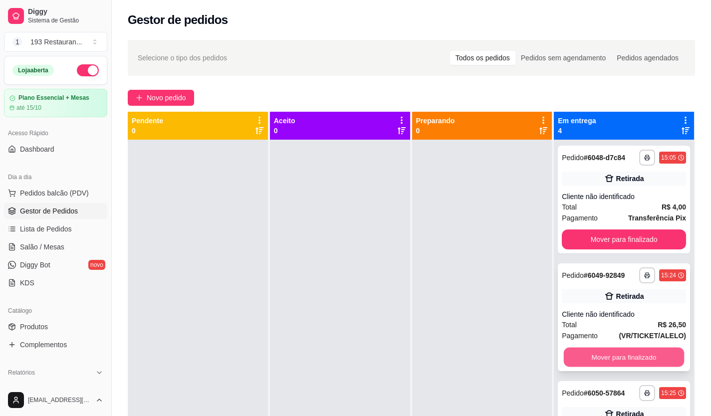
click at [611, 362] on button "Mover para finalizado" at bounding box center [624, 357] width 120 height 19
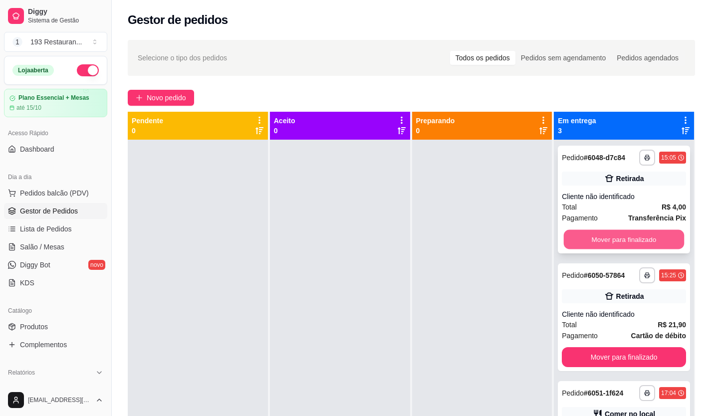
click at [591, 235] on button "Mover para finalizado" at bounding box center [624, 239] width 120 height 19
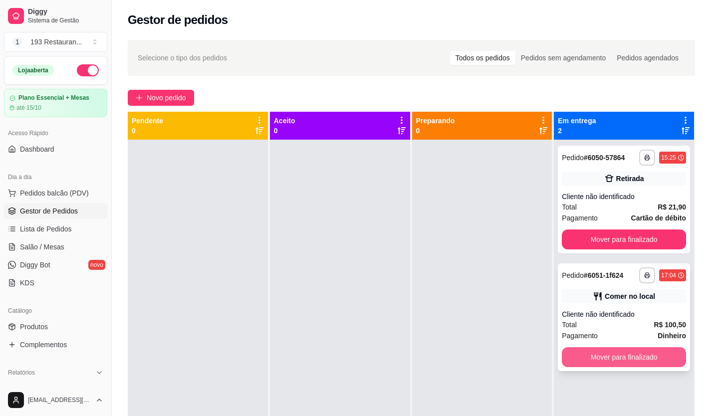
click at [622, 350] on button "Mover para finalizado" at bounding box center [624, 357] width 124 height 20
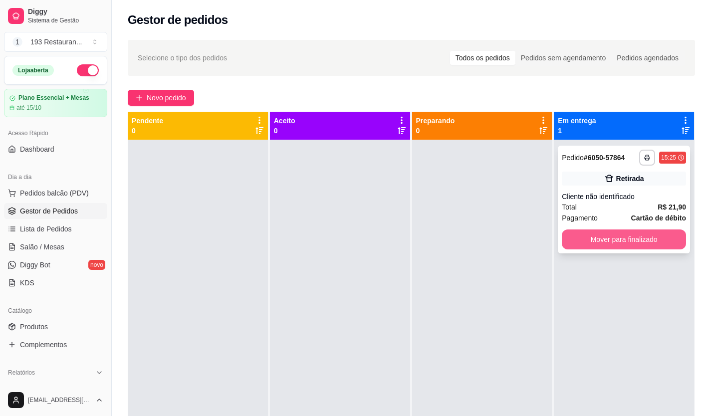
click at [609, 241] on button "Mover para finalizado" at bounding box center [624, 240] width 124 height 20
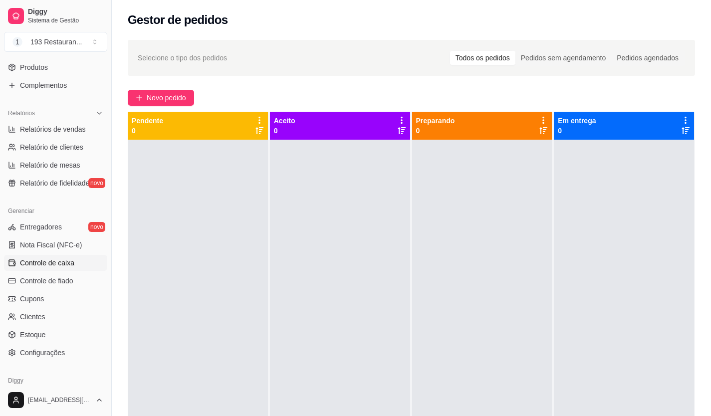
scroll to position [202, 0]
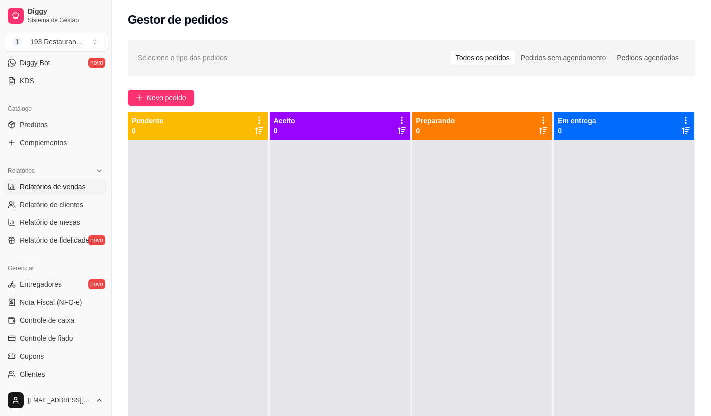
click at [52, 188] on span "Relatórios de vendas" at bounding box center [53, 187] width 66 height 10
select select "ALL"
select select "0"
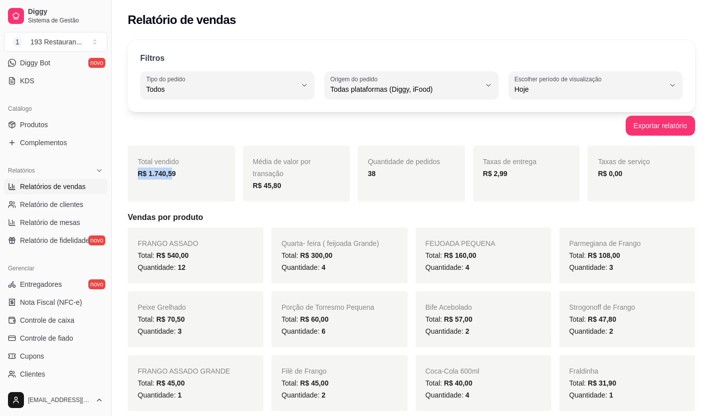
drag, startPoint x: 135, startPoint y: 176, endPoint x: 172, endPoint y: 182, distance: 38.0
click at [170, 182] on div "Total vendido R$ 1.740,59" at bounding box center [181, 174] width 107 height 56
click at [217, 193] on div "Total vendido R$ 1.740,59" at bounding box center [181, 174] width 107 height 56
click at [174, 176] on div "R$ 1.740,59" at bounding box center [181, 174] width 87 height 12
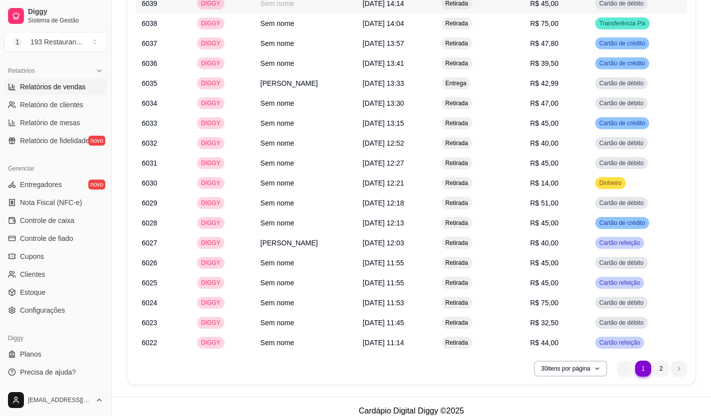
scroll to position [1124, 0]
